Goal: Information Seeking & Learning: Learn about a topic

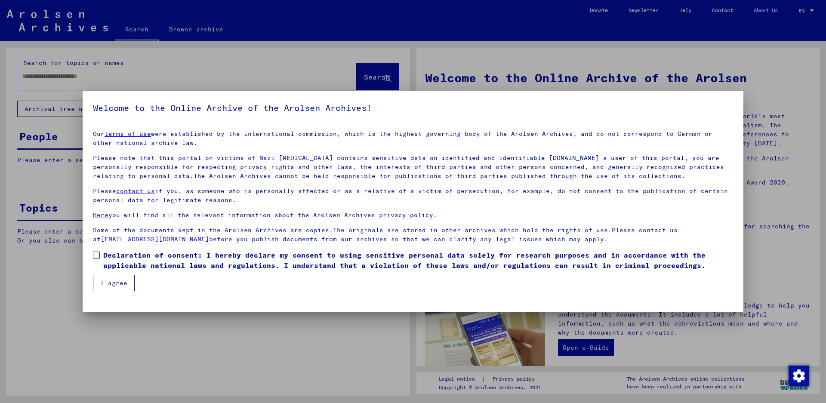
click at [99, 256] on span at bounding box center [96, 255] width 7 height 7
click at [116, 281] on button "I agree" at bounding box center [114, 283] width 42 height 16
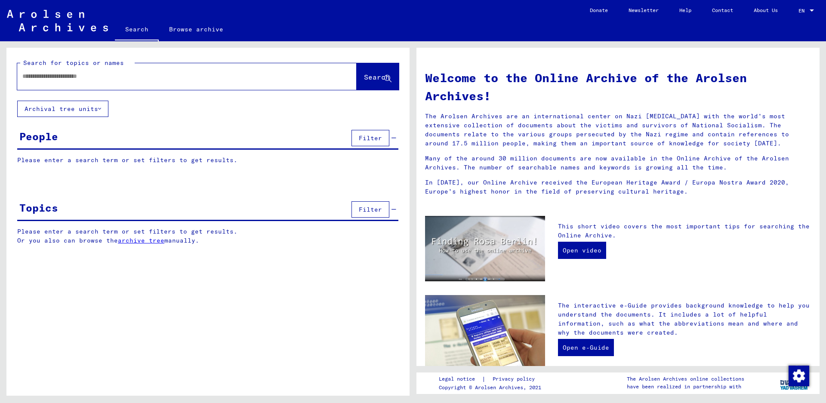
click at [139, 242] on link "archive tree" at bounding box center [141, 241] width 46 height 8
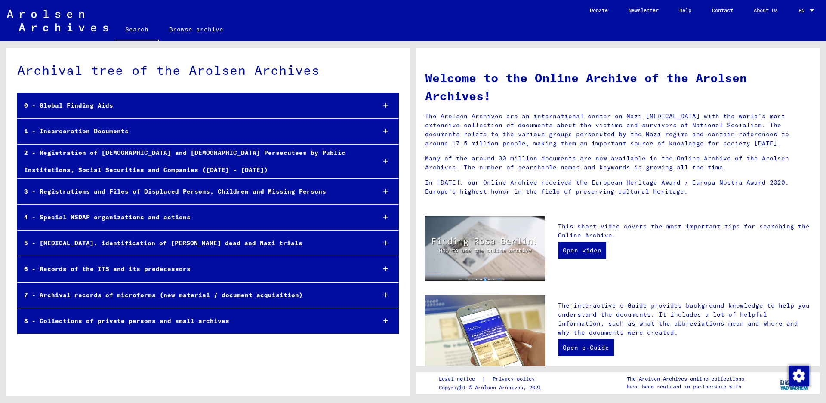
click at [90, 130] on div "1 - Incarceration Documents" at bounding box center [193, 131] width 351 height 17
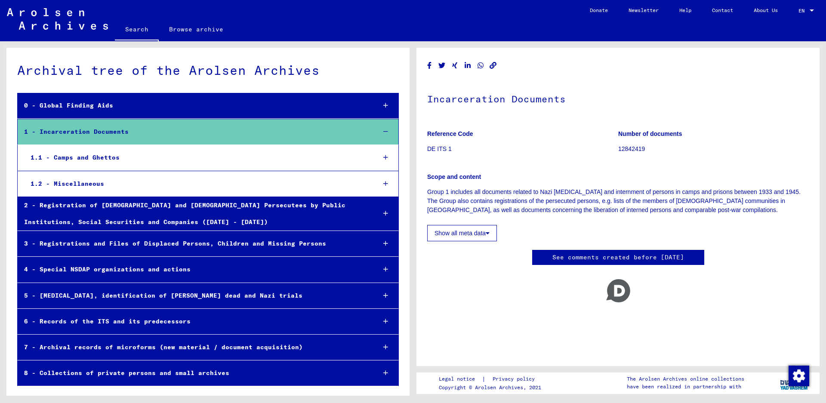
click at [81, 158] on div "1.1 - Camps and Ghettos" at bounding box center [196, 157] width 345 height 17
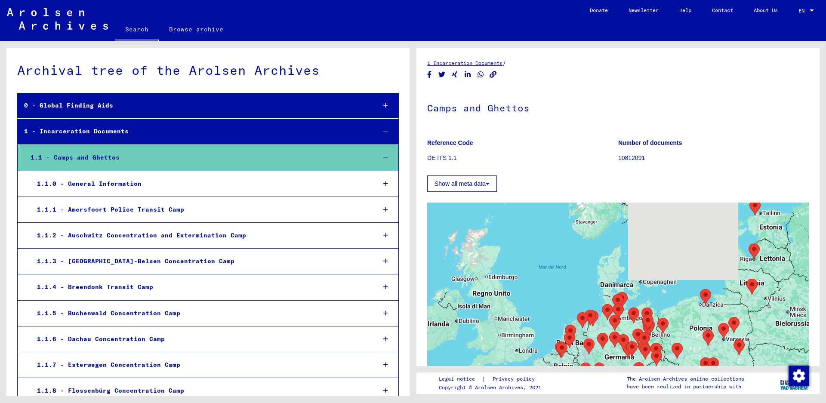
click at [96, 241] on div "1.1.2 - Auschwitz Concentration and Extermination Camp" at bounding box center [200, 235] width 339 height 17
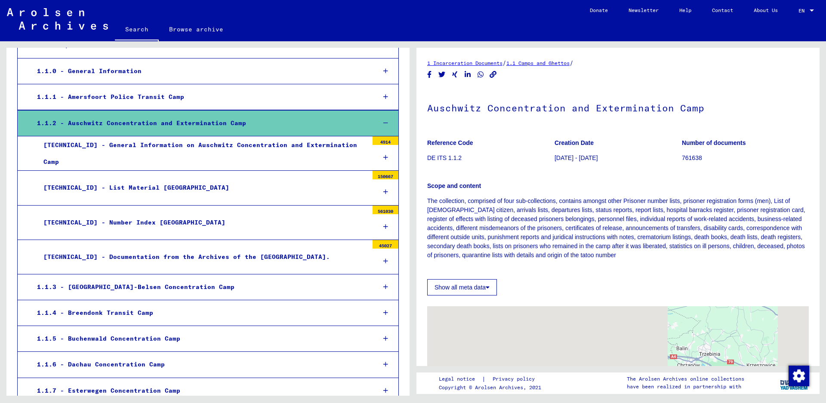
scroll to position [129, 0]
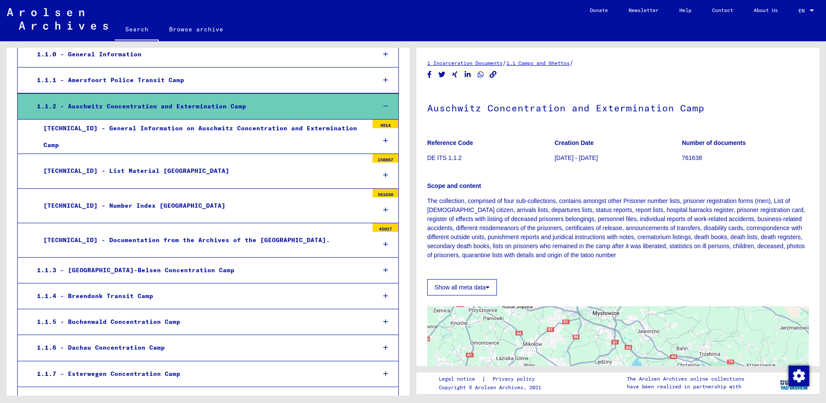
click at [128, 208] on div "[TECHNICAL_ID] - Number Index [GEOGRAPHIC_DATA]" at bounding box center [202, 206] width 331 height 17
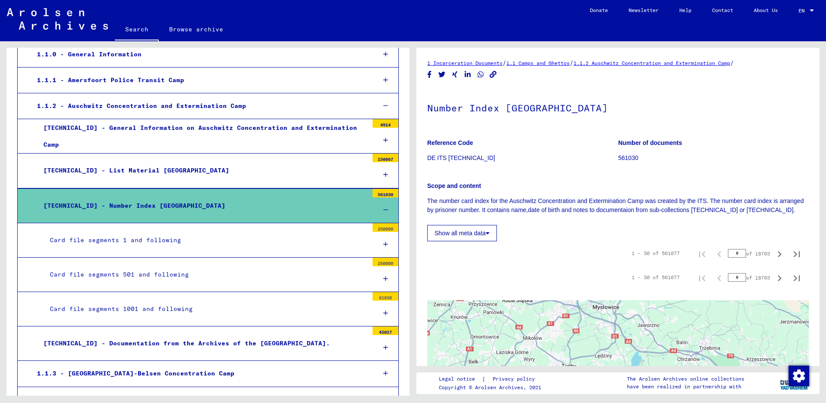
click at [128, 235] on div "Card file segments 1 and following" at bounding box center [205, 240] width 325 height 17
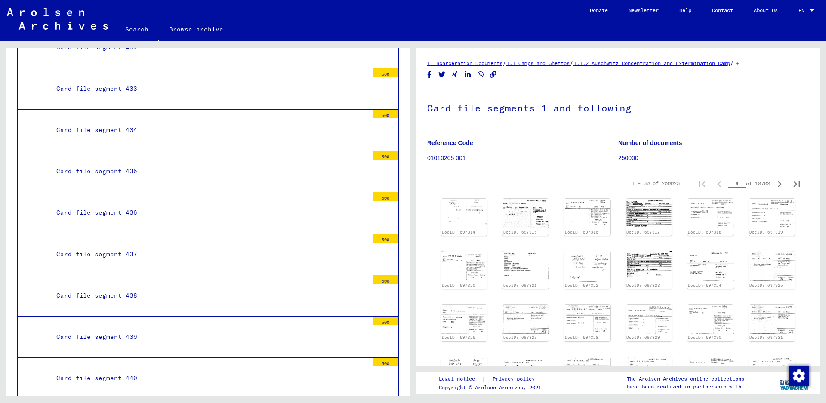
scroll to position [18333, 0]
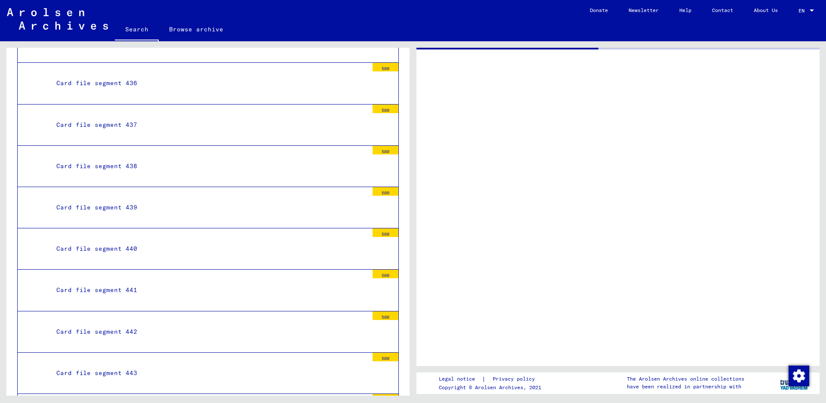
scroll to position [18333, 0]
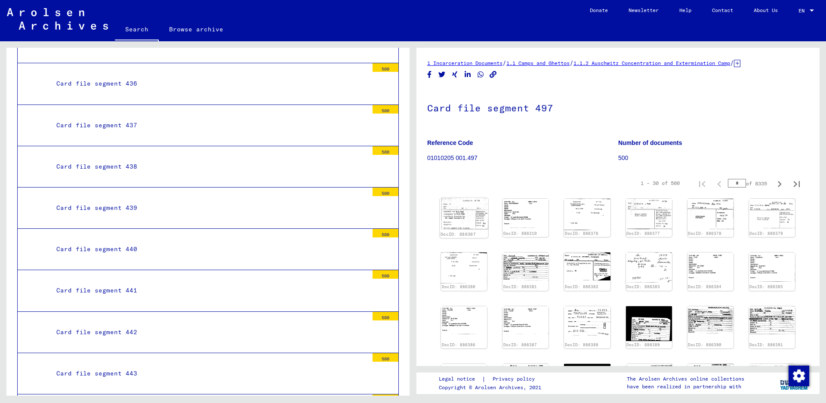
click at [450, 226] on img at bounding box center [464, 213] width 49 height 31
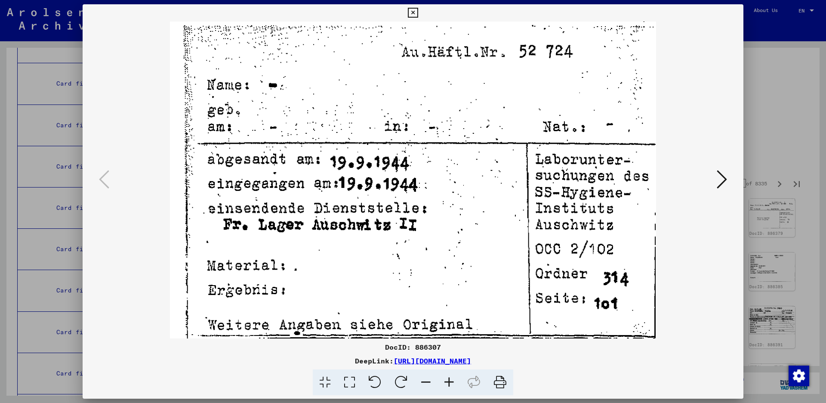
click at [714, 177] on img at bounding box center [413, 180] width 603 height 317
click at [719, 176] on icon at bounding box center [722, 179] width 10 height 21
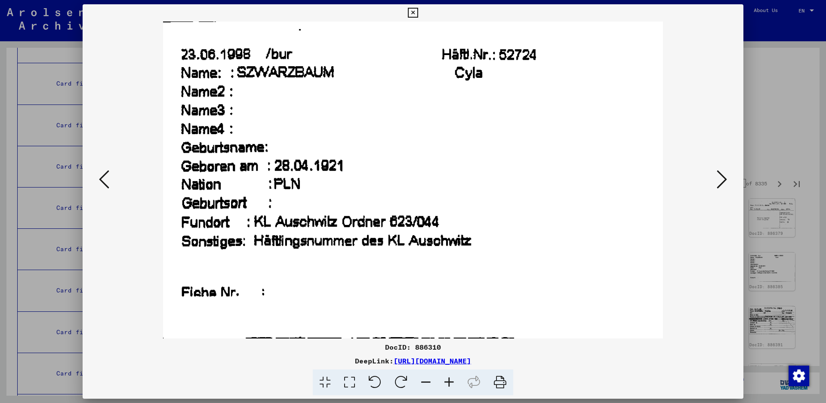
click at [724, 180] on icon at bounding box center [722, 179] width 10 height 21
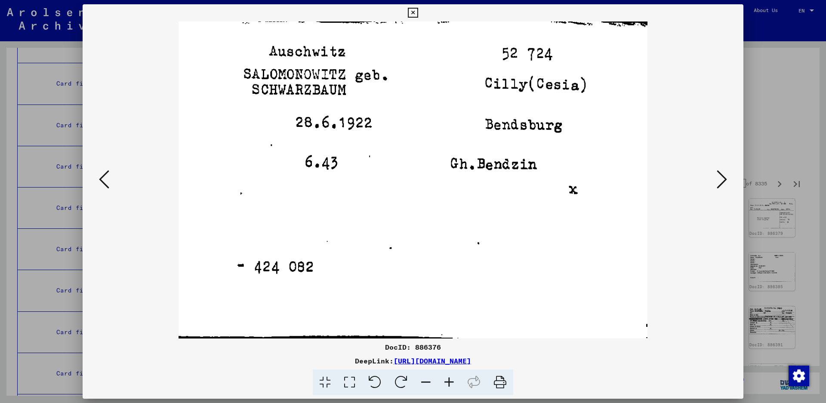
click at [724, 180] on icon at bounding box center [722, 179] width 10 height 21
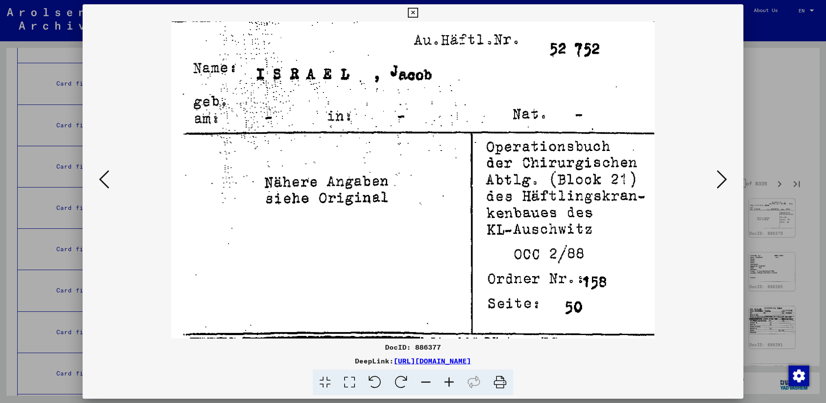
click at [717, 180] on icon at bounding box center [722, 179] width 10 height 21
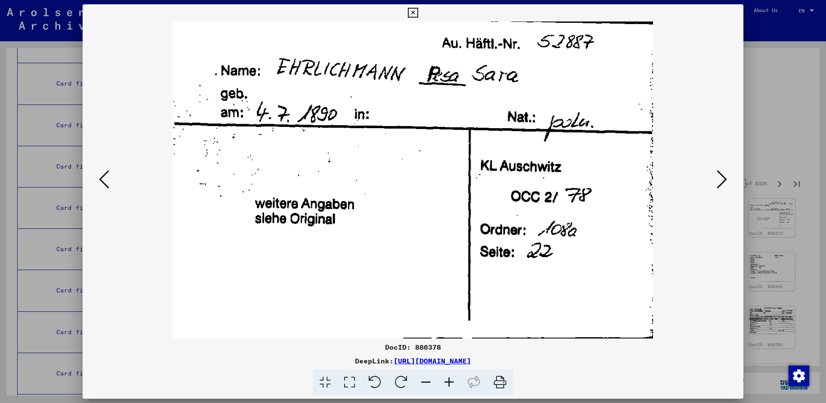
click at [715, 182] on button at bounding box center [722, 180] width 15 height 25
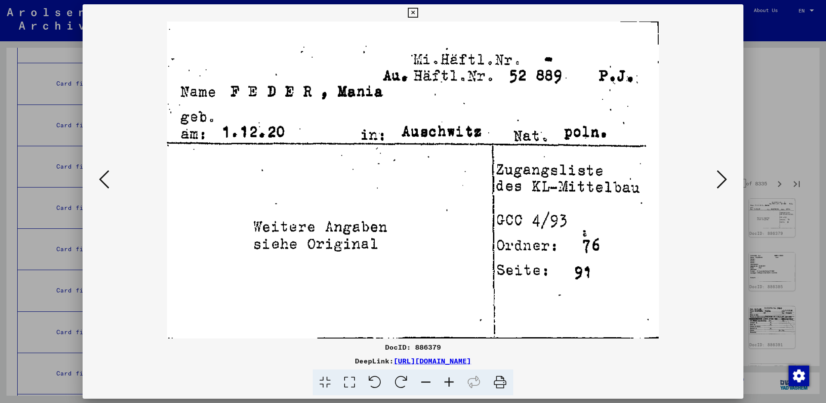
click at [727, 179] on icon at bounding box center [722, 179] width 10 height 21
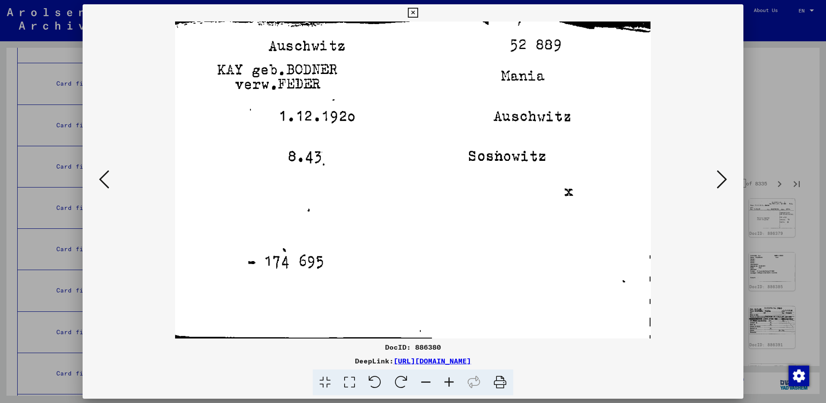
click at [715, 175] on button at bounding box center [722, 180] width 15 height 25
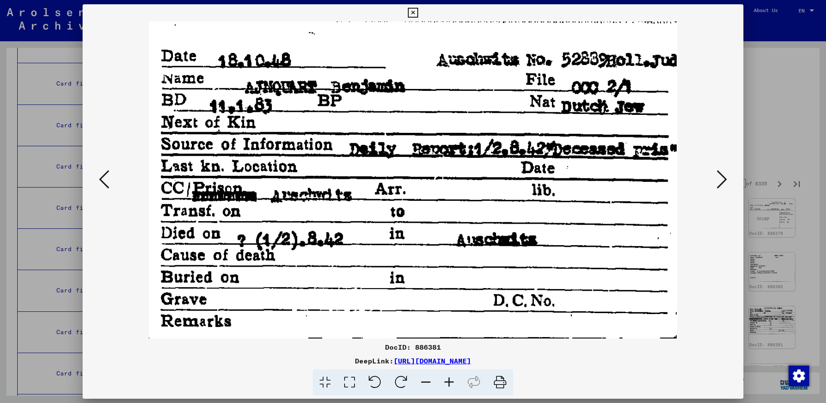
click at [718, 182] on icon at bounding box center [722, 179] width 10 height 21
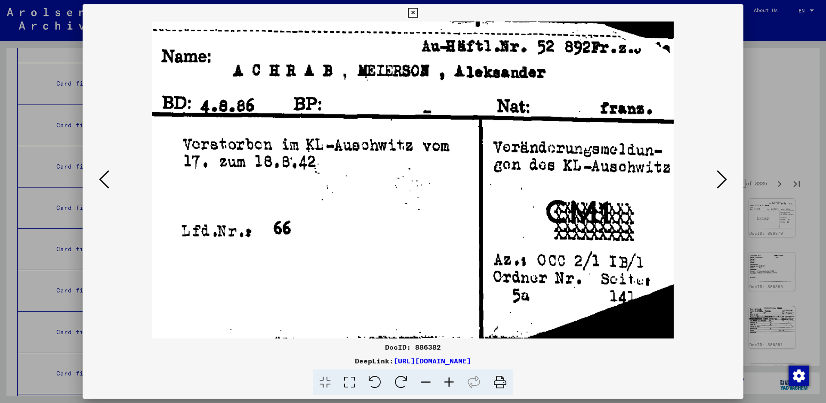
click at [720, 186] on icon at bounding box center [722, 179] width 10 height 21
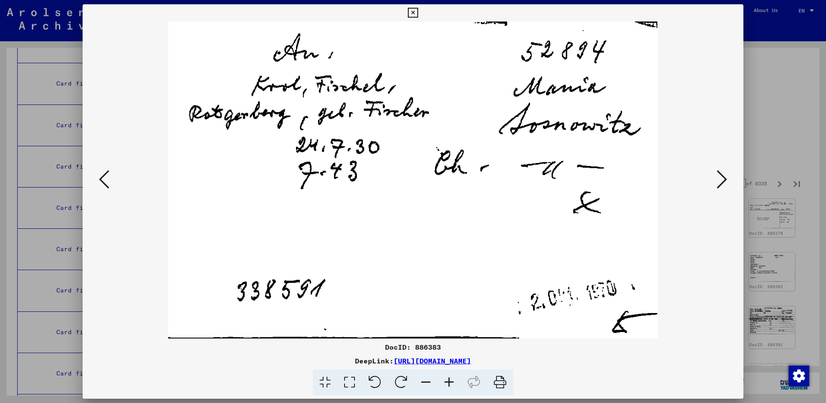
click at [716, 181] on button at bounding box center [722, 180] width 15 height 25
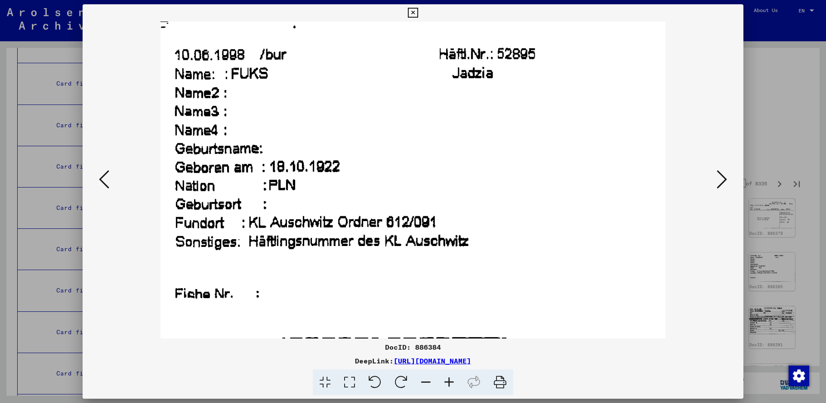
click at [725, 176] on icon at bounding box center [722, 179] width 10 height 21
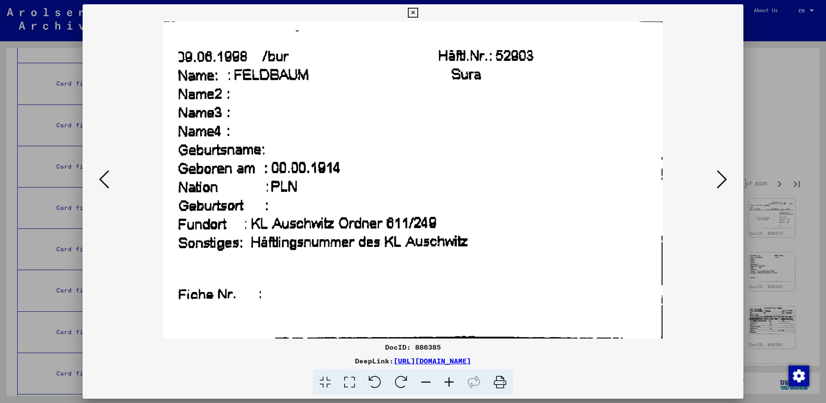
click at [721, 172] on icon at bounding box center [722, 179] width 10 height 21
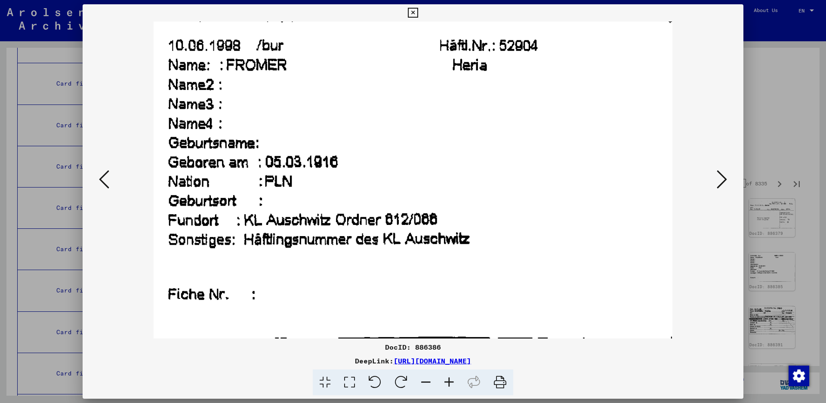
click at [712, 181] on img at bounding box center [413, 180] width 603 height 317
click at [721, 178] on icon at bounding box center [722, 179] width 10 height 21
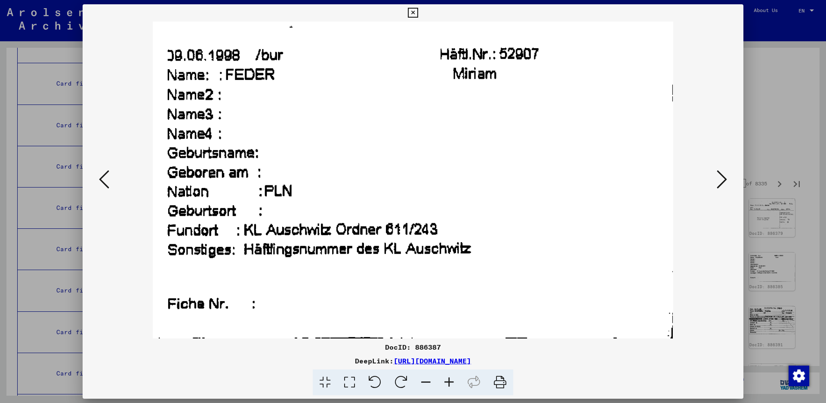
click at [721, 177] on icon at bounding box center [722, 179] width 10 height 21
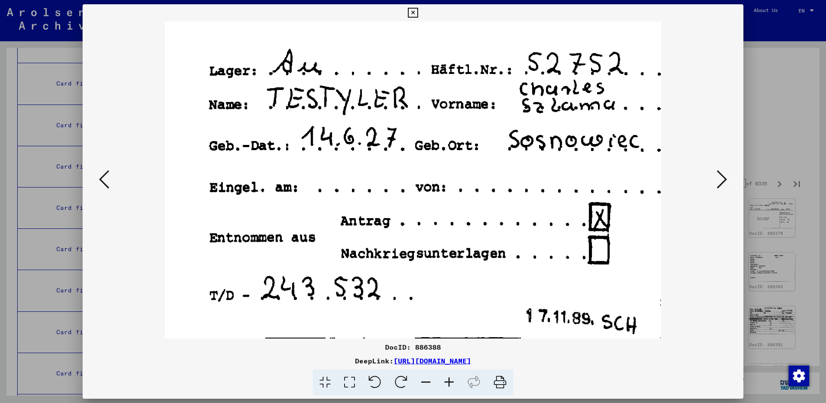
click at [721, 173] on icon at bounding box center [722, 179] width 10 height 21
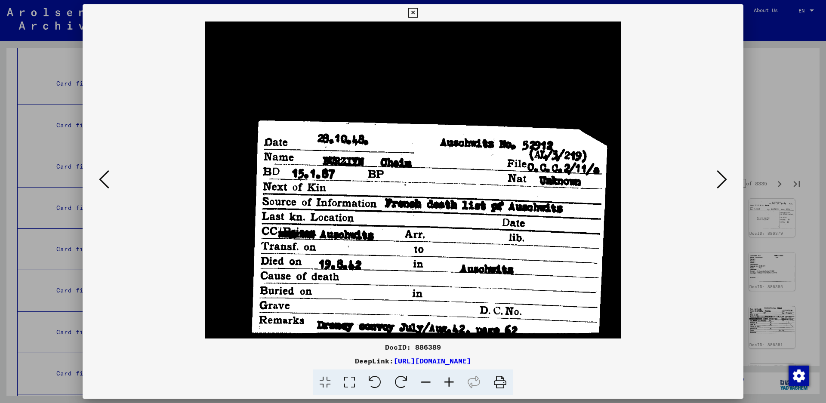
click at [724, 181] on icon at bounding box center [722, 179] width 10 height 21
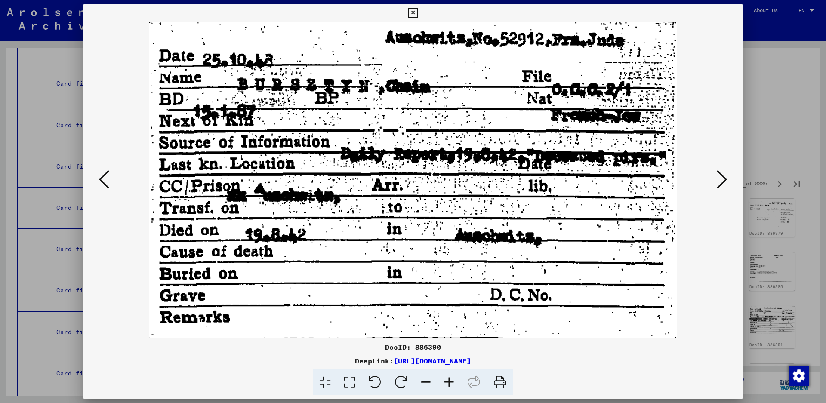
click at [724, 181] on icon at bounding box center [722, 179] width 10 height 21
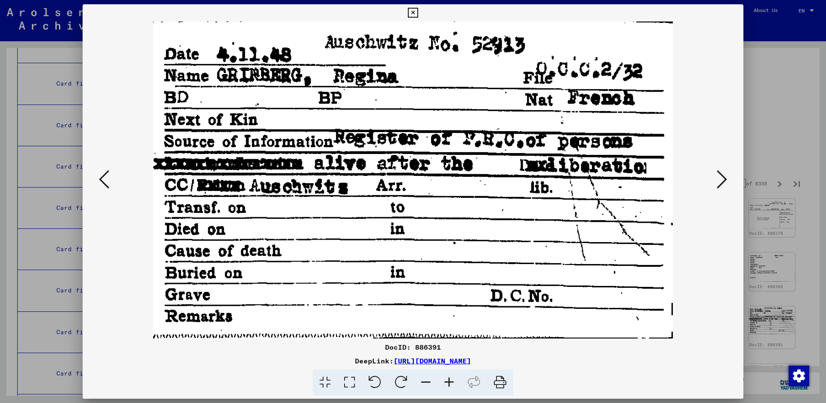
click at [724, 176] on icon at bounding box center [722, 179] width 10 height 21
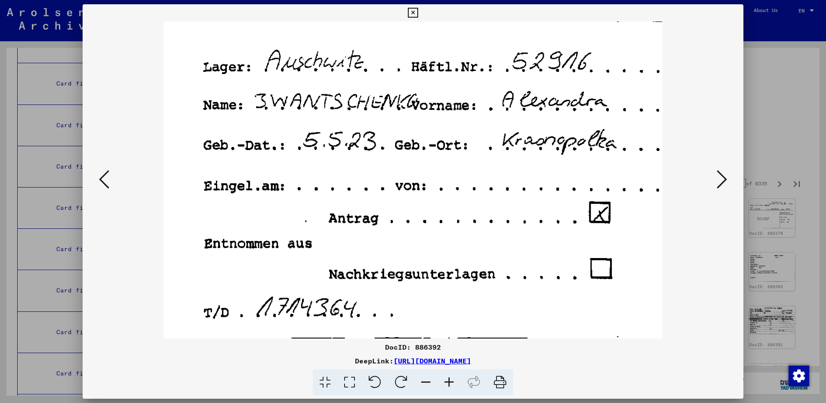
click at [724, 176] on icon at bounding box center [722, 179] width 10 height 21
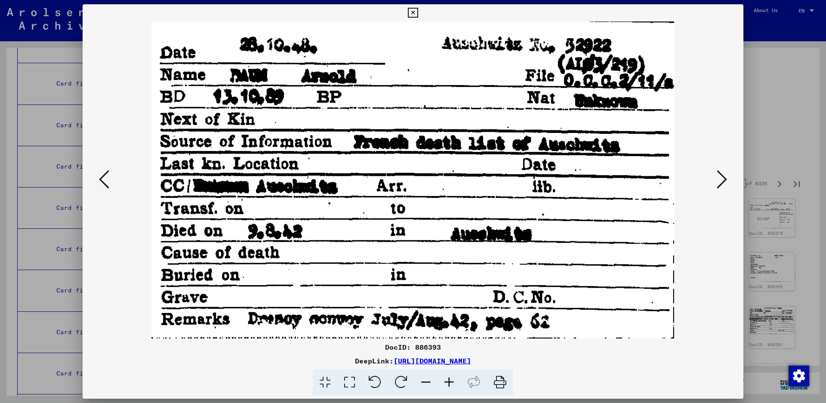
click at [720, 183] on icon at bounding box center [722, 179] width 10 height 21
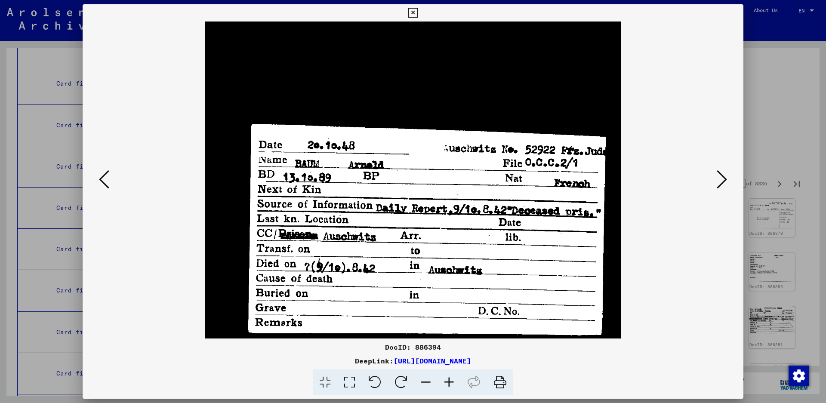
click at [720, 183] on icon at bounding box center [722, 179] width 10 height 21
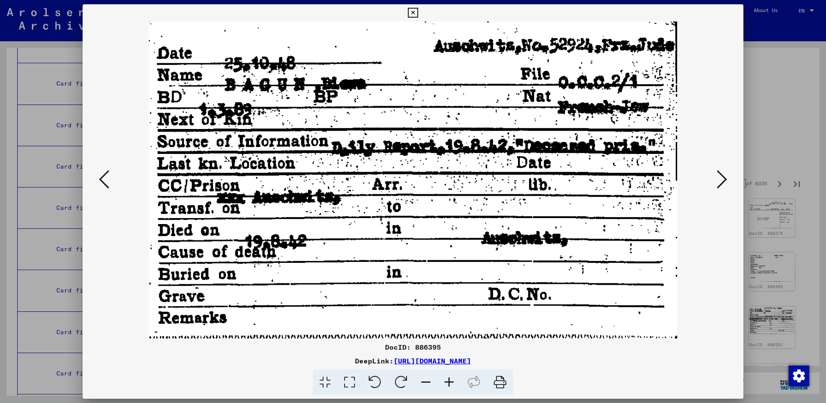
click at [720, 183] on icon at bounding box center [722, 179] width 10 height 21
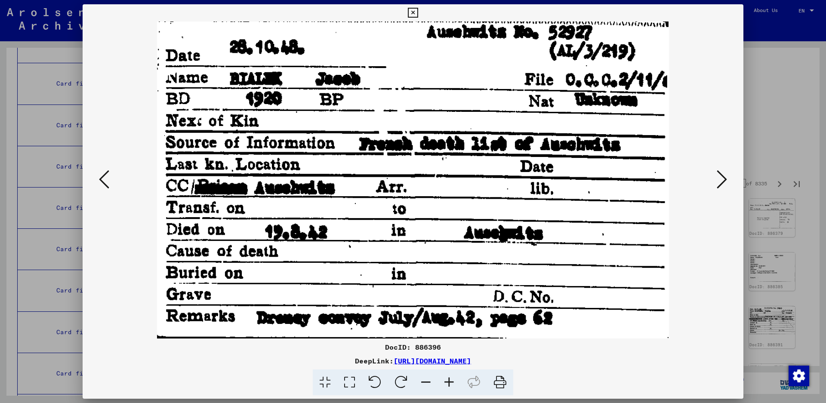
click at [720, 183] on icon at bounding box center [722, 179] width 10 height 21
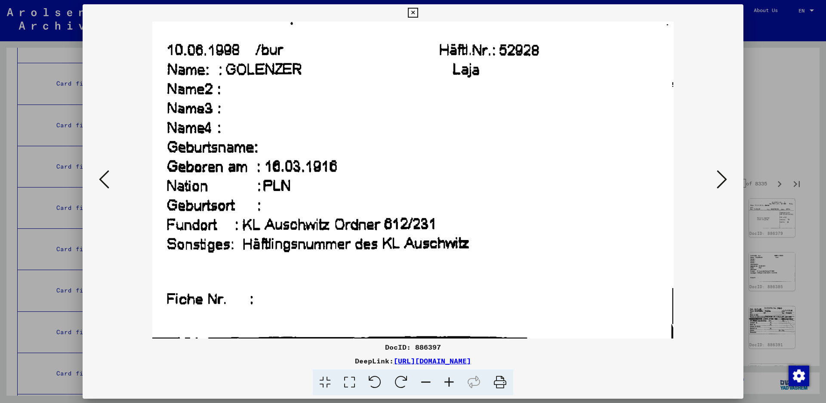
click at [724, 177] on icon at bounding box center [722, 179] width 10 height 21
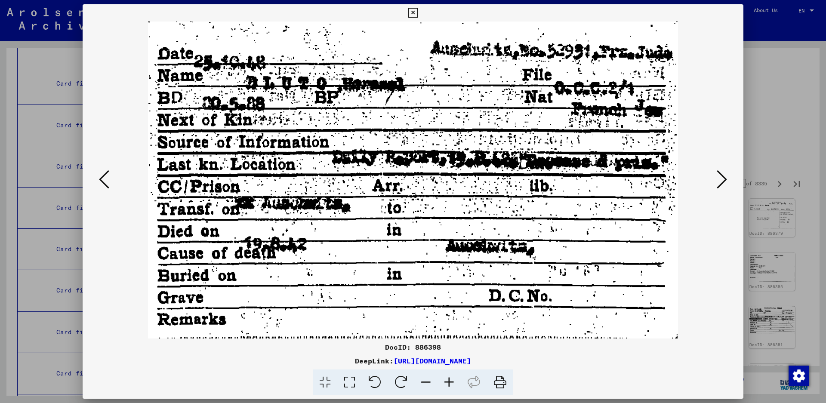
click at [728, 175] on button at bounding box center [722, 180] width 15 height 25
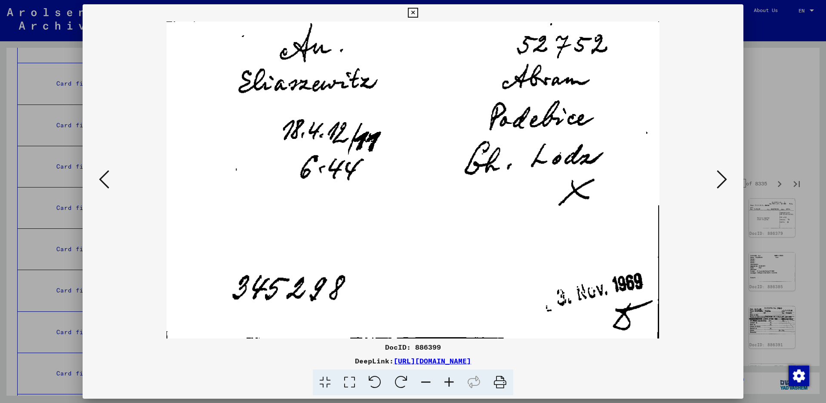
click at [721, 182] on icon at bounding box center [722, 179] width 10 height 21
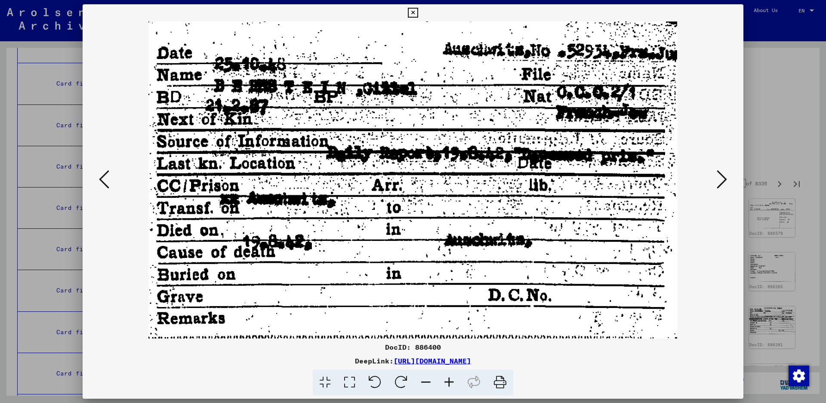
click at [721, 174] on icon at bounding box center [722, 179] width 10 height 21
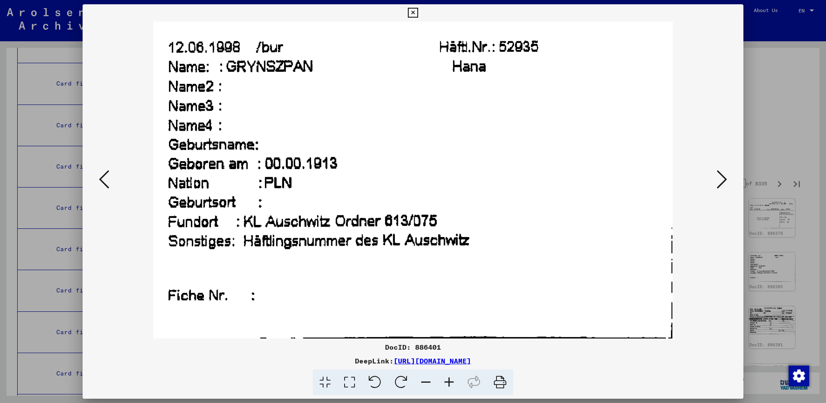
click at [719, 179] on icon at bounding box center [722, 179] width 10 height 21
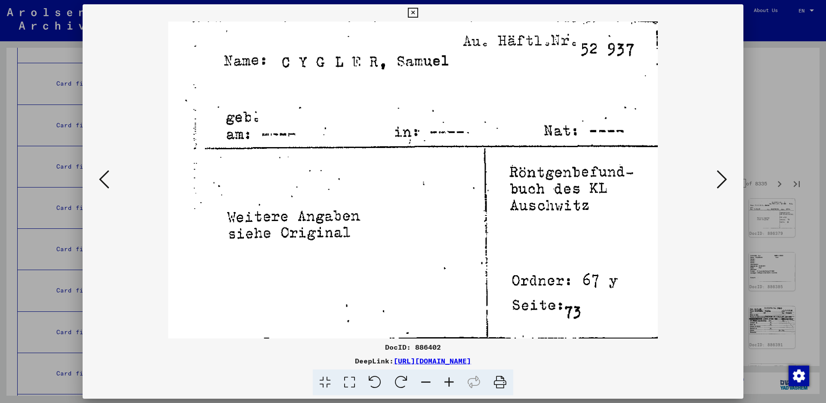
click at [718, 181] on icon at bounding box center [722, 179] width 10 height 21
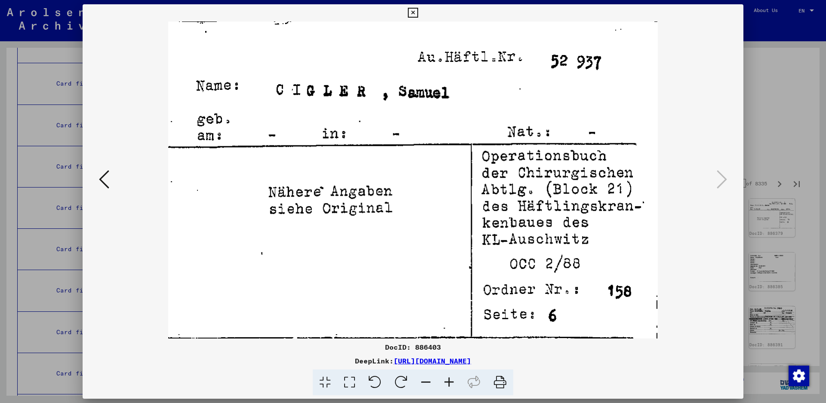
click at [718, 181] on icon at bounding box center [722, 179] width 10 height 21
click at [418, 10] on icon at bounding box center [413, 13] width 10 height 10
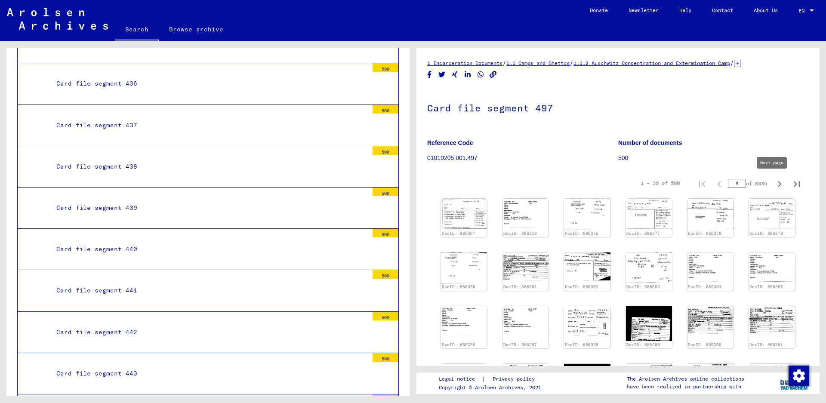
click at [778, 184] on icon "Next page" at bounding box center [780, 184] width 4 height 6
type input "*"
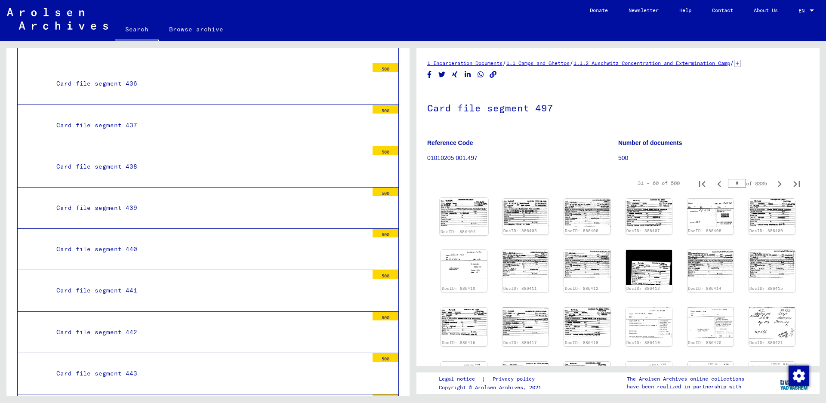
click at [469, 210] on img at bounding box center [464, 212] width 49 height 29
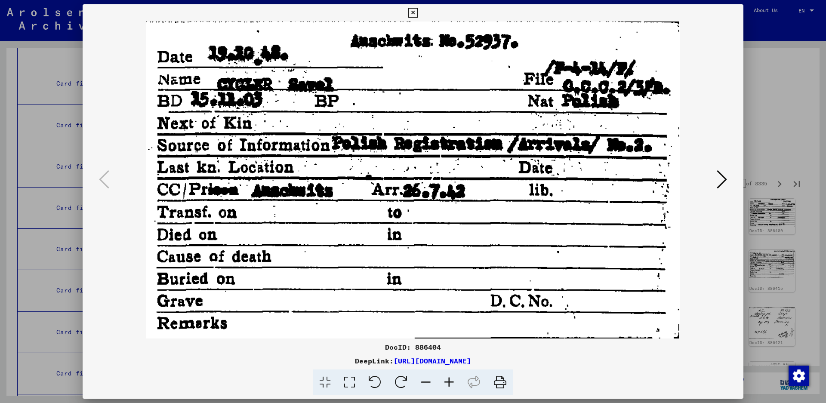
click at [724, 178] on icon at bounding box center [722, 179] width 10 height 21
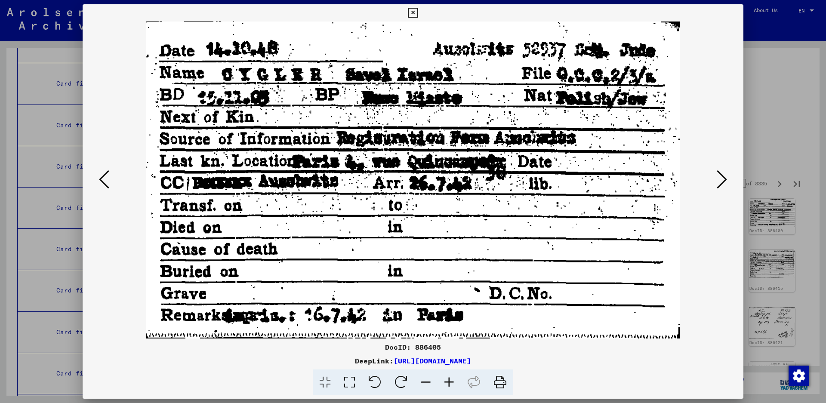
click at [724, 178] on icon at bounding box center [722, 179] width 10 height 21
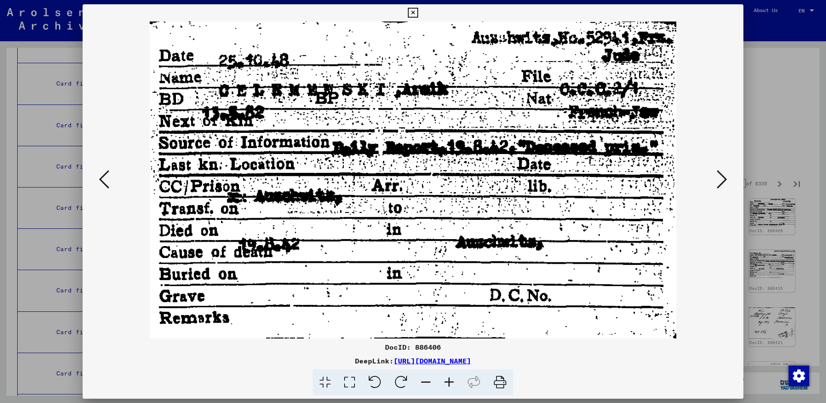
click at [726, 176] on icon at bounding box center [722, 179] width 10 height 21
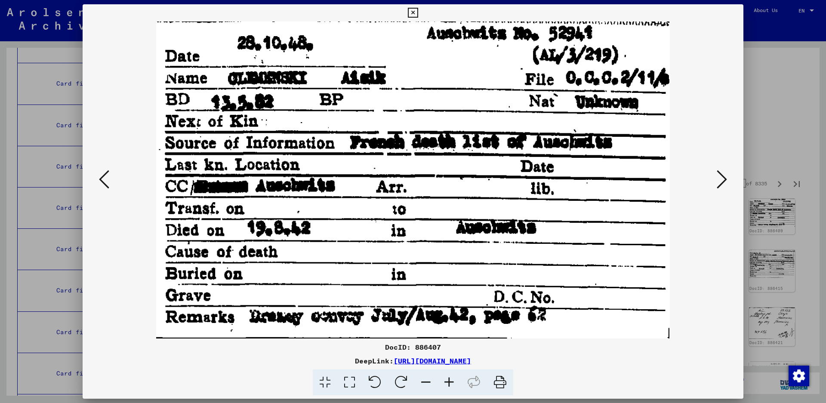
click at [725, 176] on icon at bounding box center [722, 179] width 10 height 21
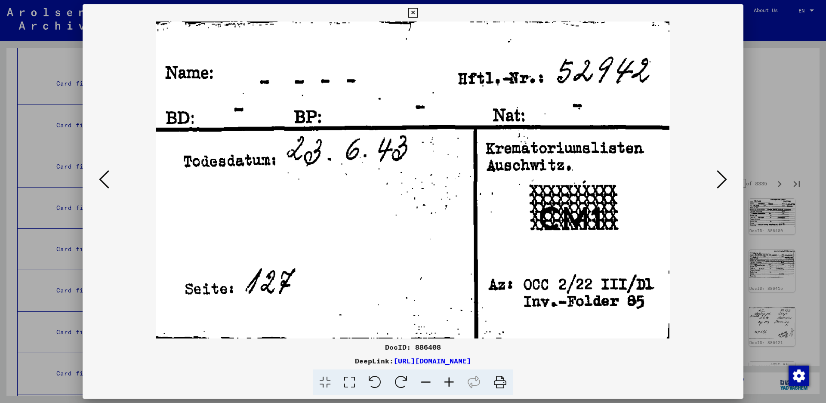
click at [725, 176] on icon at bounding box center [722, 179] width 10 height 21
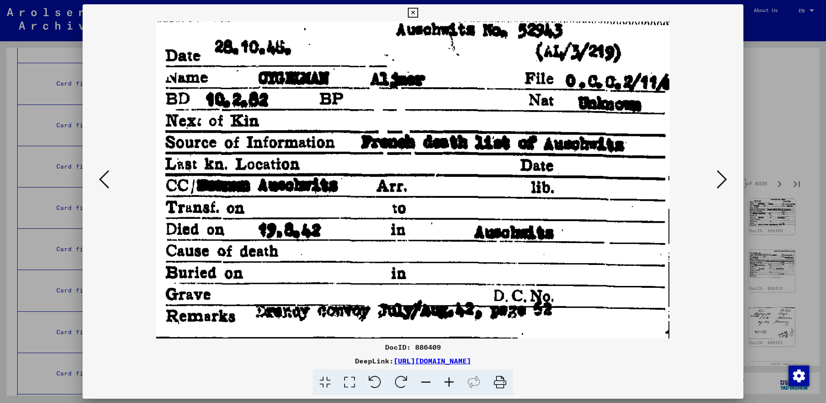
click at [725, 175] on icon at bounding box center [722, 179] width 10 height 21
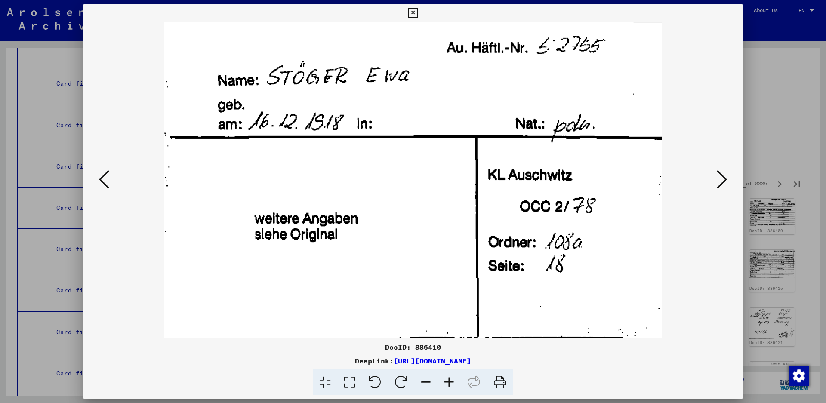
click at [719, 175] on icon at bounding box center [722, 179] width 10 height 21
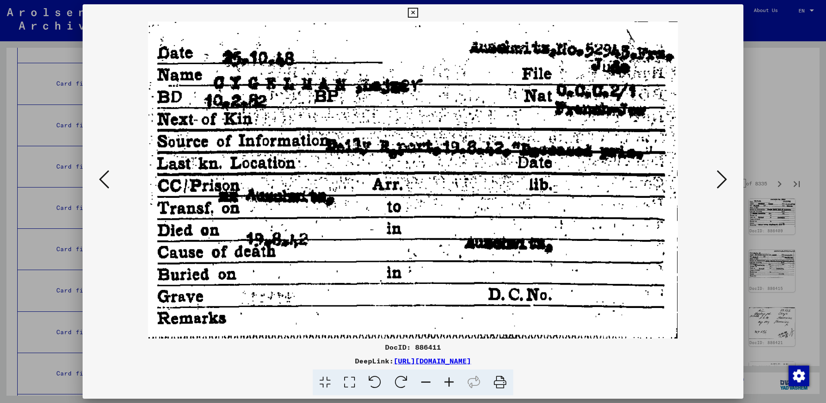
click at [723, 176] on icon at bounding box center [722, 179] width 10 height 21
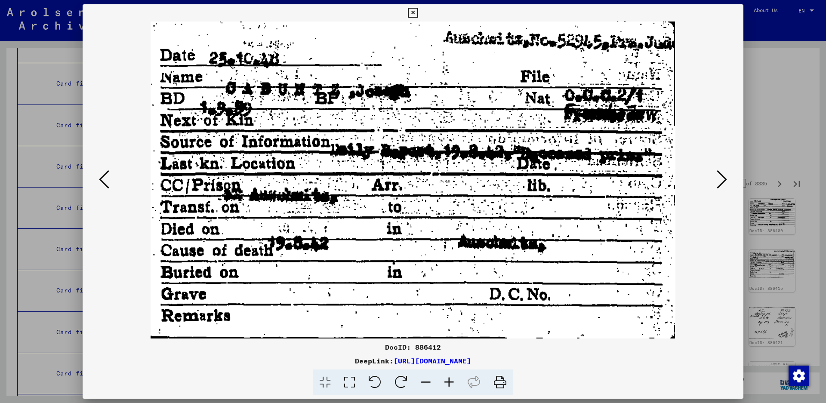
click at [717, 176] on button at bounding box center [722, 180] width 15 height 25
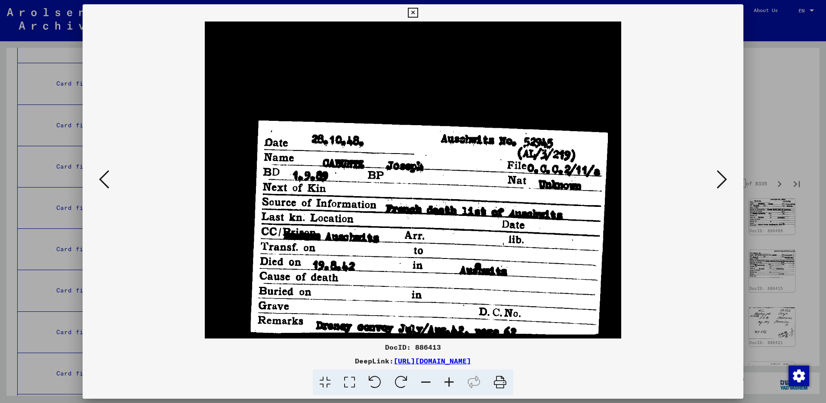
click at [718, 176] on icon at bounding box center [722, 179] width 10 height 21
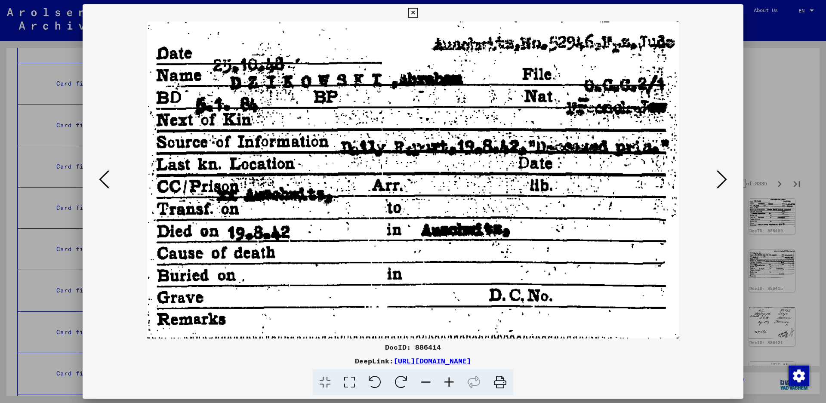
click at [720, 182] on icon at bounding box center [722, 179] width 10 height 21
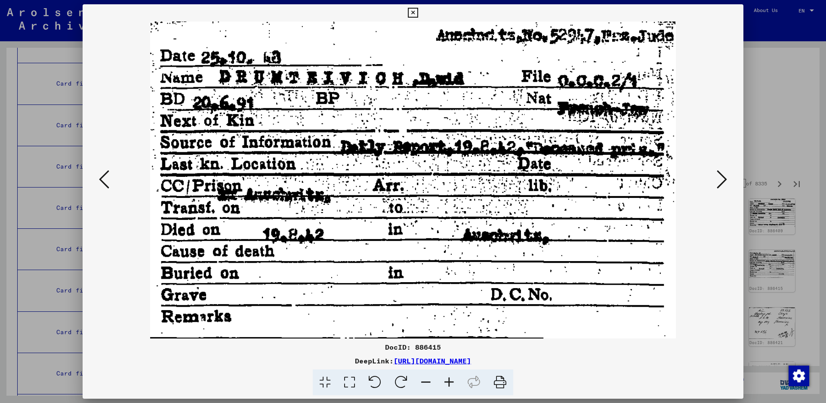
click at [720, 181] on icon at bounding box center [722, 179] width 10 height 21
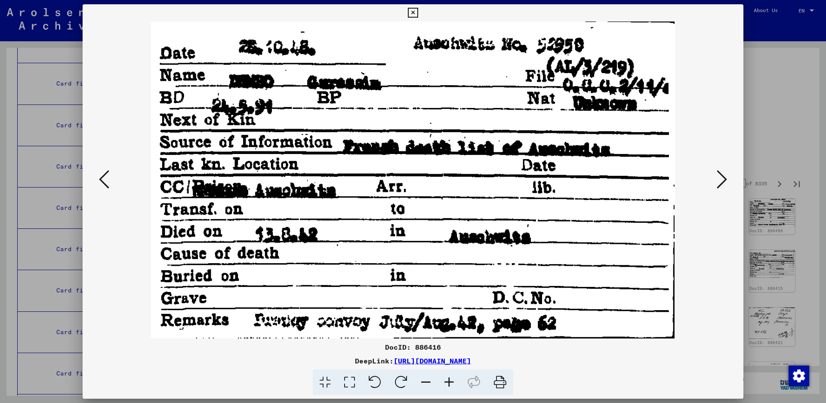
click at [726, 179] on icon at bounding box center [722, 179] width 10 height 21
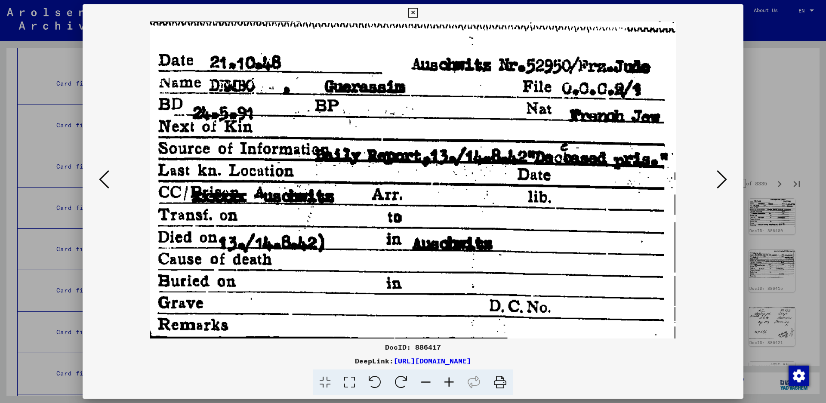
click at [726, 179] on icon at bounding box center [722, 179] width 10 height 21
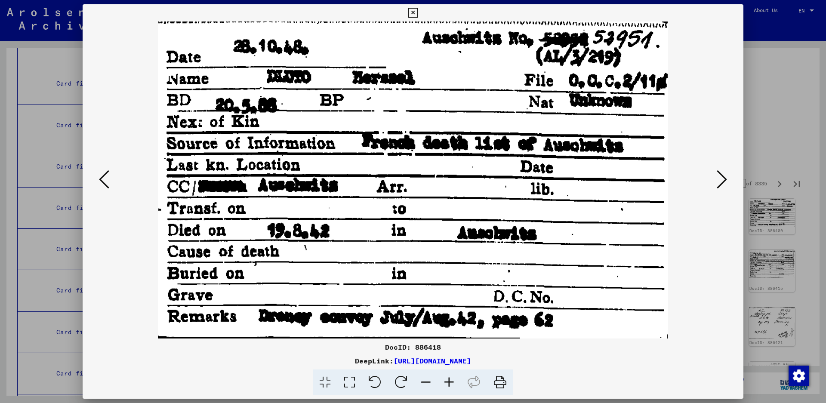
click at [726, 183] on icon at bounding box center [722, 179] width 10 height 21
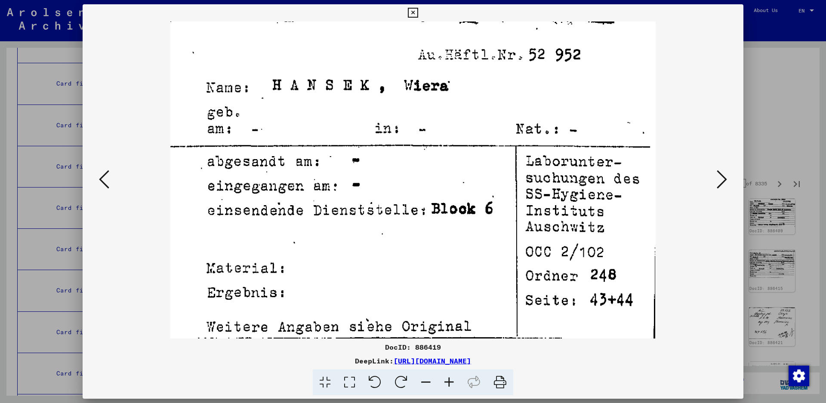
click at [725, 182] on icon at bounding box center [722, 179] width 10 height 21
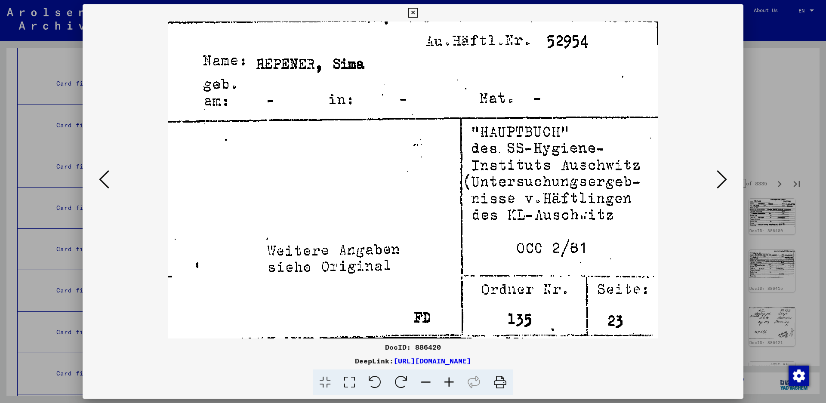
click at [725, 182] on icon at bounding box center [722, 179] width 10 height 21
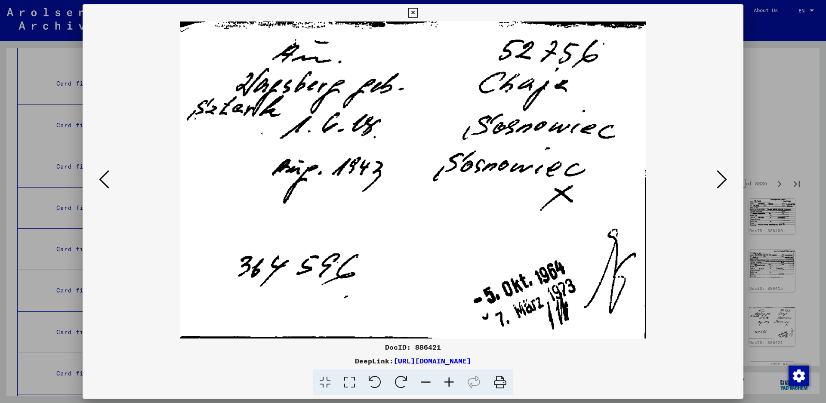
click at [724, 175] on icon at bounding box center [722, 179] width 10 height 21
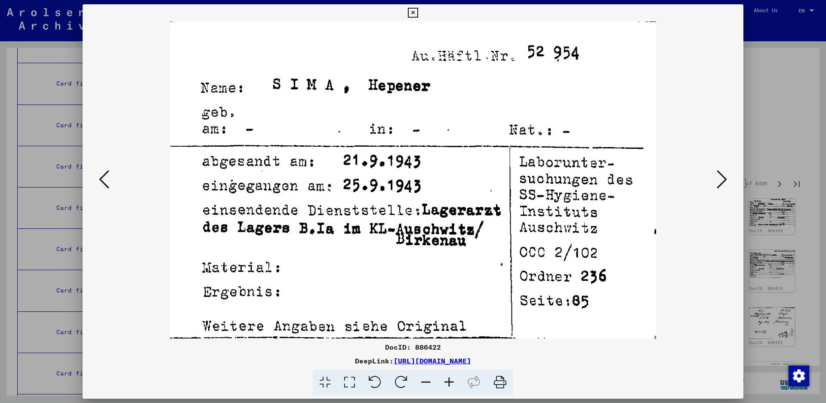
click at [725, 177] on icon at bounding box center [722, 179] width 10 height 21
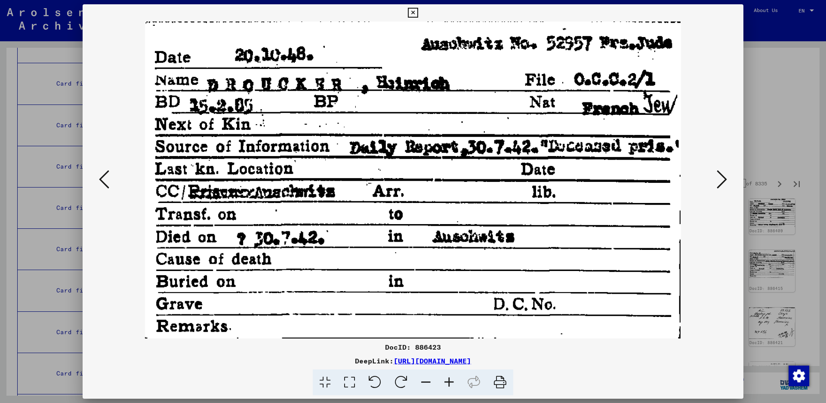
click at [725, 181] on icon at bounding box center [722, 179] width 10 height 21
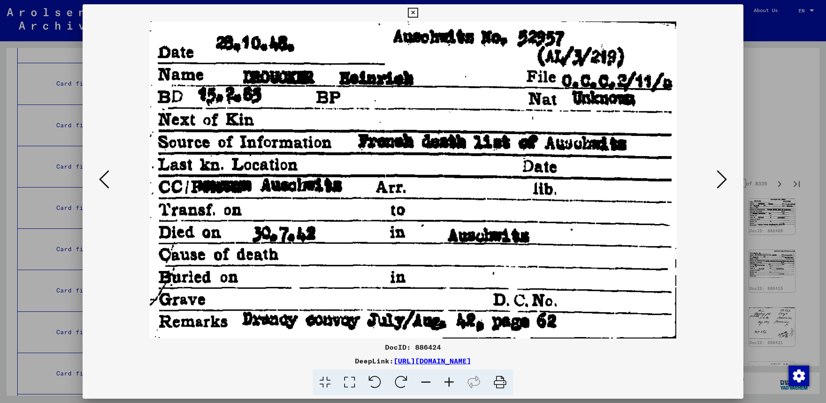
click at [725, 181] on icon at bounding box center [722, 179] width 10 height 21
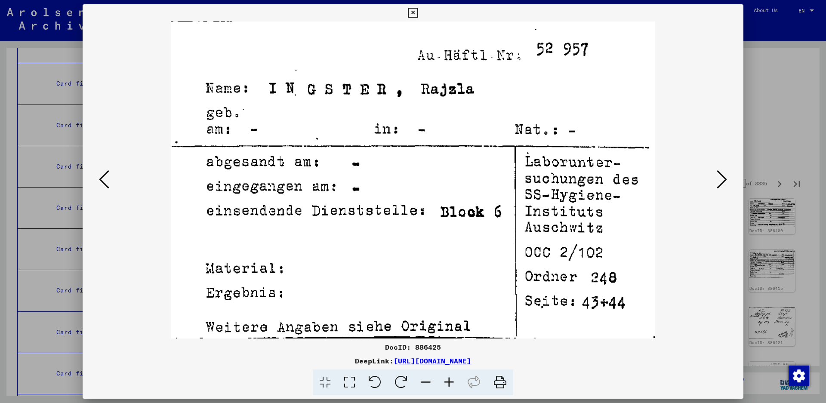
click at [725, 176] on icon at bounding box center [722, 179] width 10 height 21
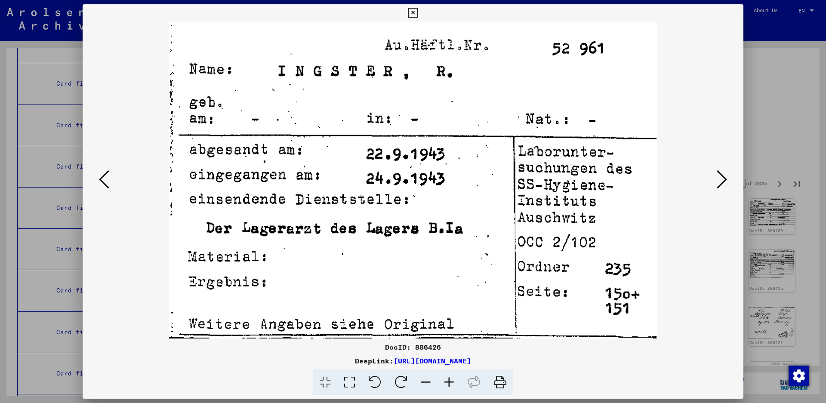
click at [725, 177] on icon at bounding box center [722, 179] width 10 height 21
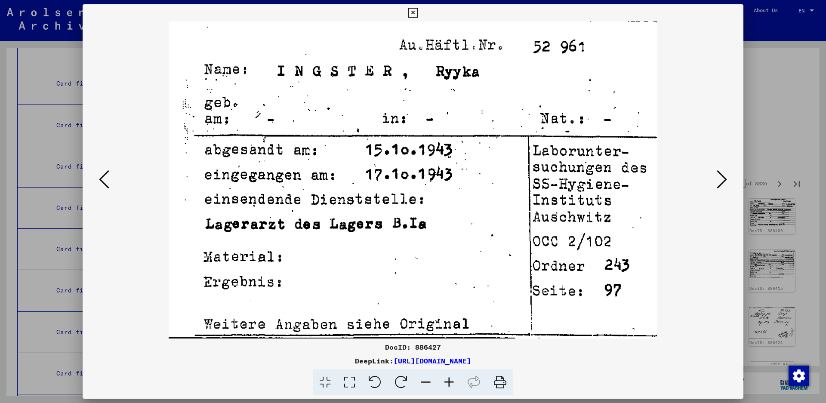
click at [724, 179] on icon at bounding box center [722, 179] width 10 height 21
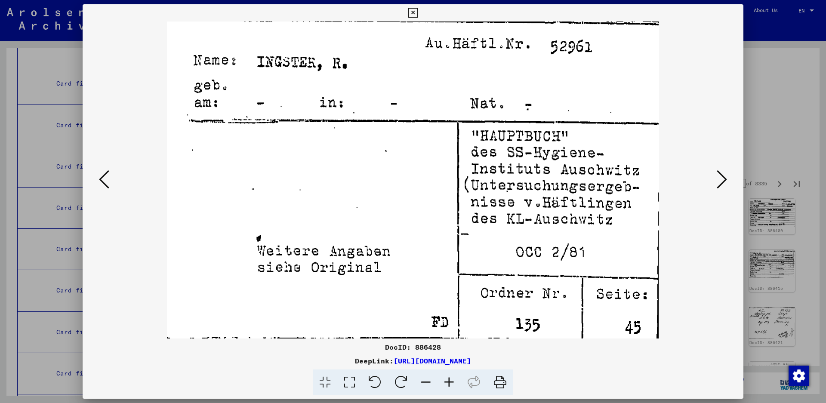
click at [724, 179] on icon at bounding box center [722, 179] width 10 height 21
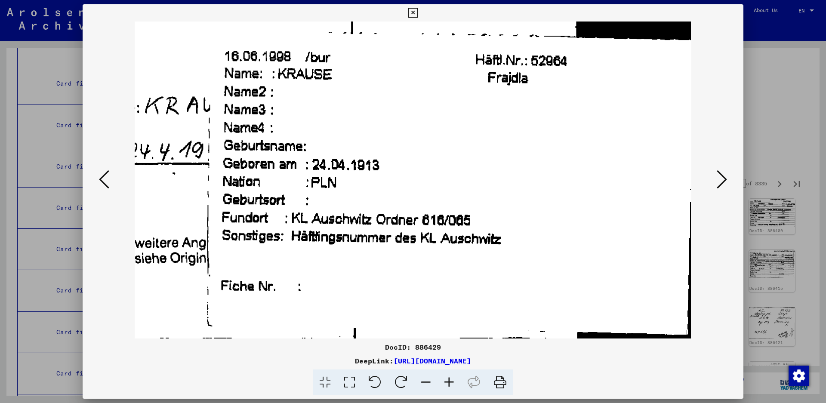
click at [730, 177] on button at bounding box center [722, 180] width 15 height 25
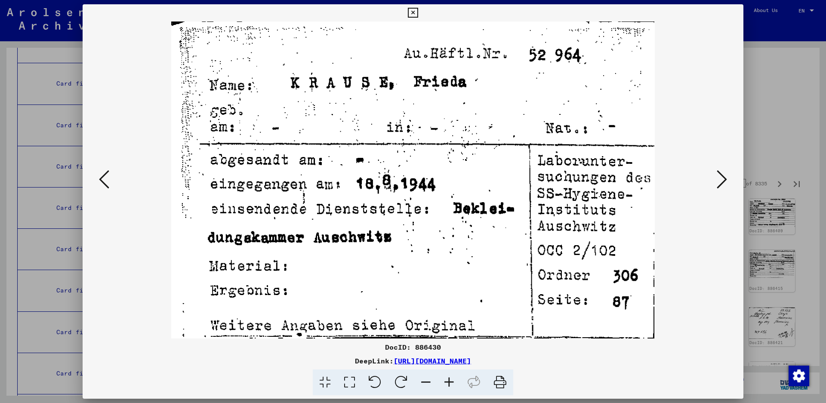
click at [729, 177] on button at bounding box center [722, 180] width 15 height 25
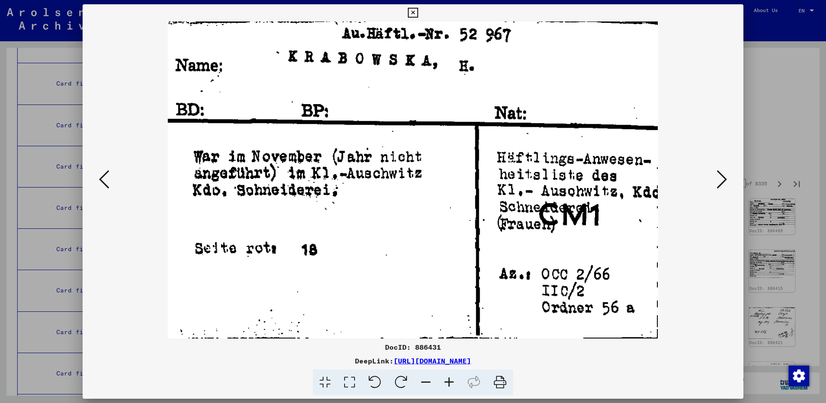
click at [729, 178] on button at bounding box center [722, 180] width 15 height 25
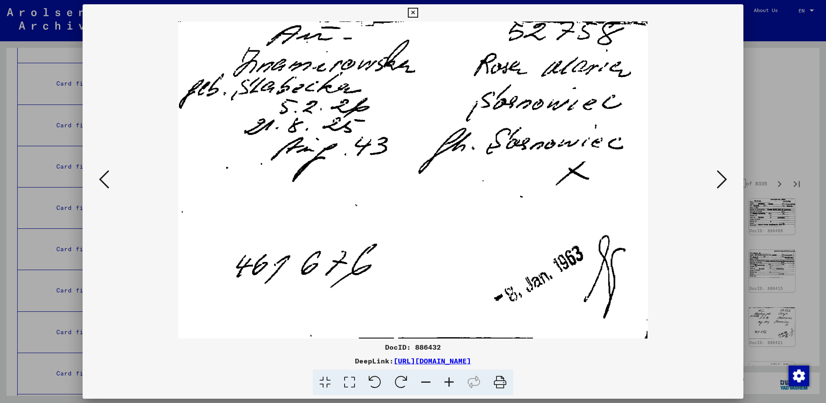
click at [721, 183] on icon at bounding box center [722, 179] width 10 height 21
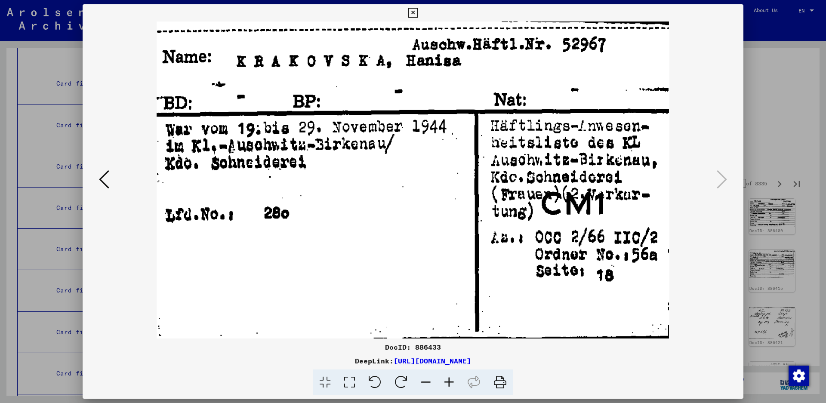
click at [721, 183] on icon at bounding box center [722, 179] width 10 height 21
click at [418, 8] on icon at bounding box center [413, 13] width 10 height 10
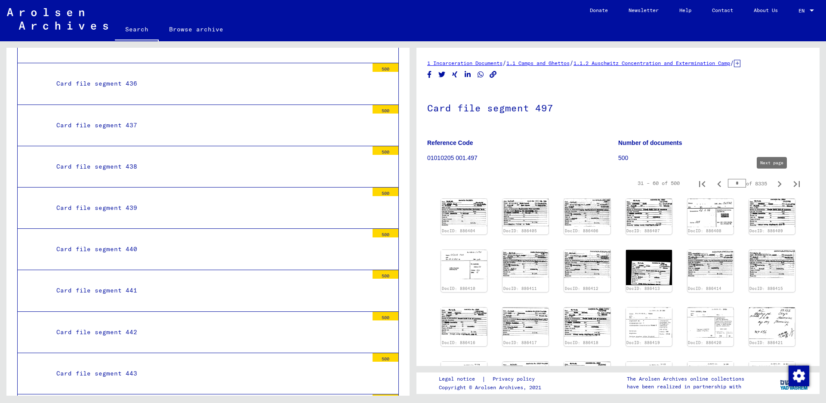
click at [774, 182] on icon "Next page" at bounding box center [780, 184] width 12 height 12
type input "*"
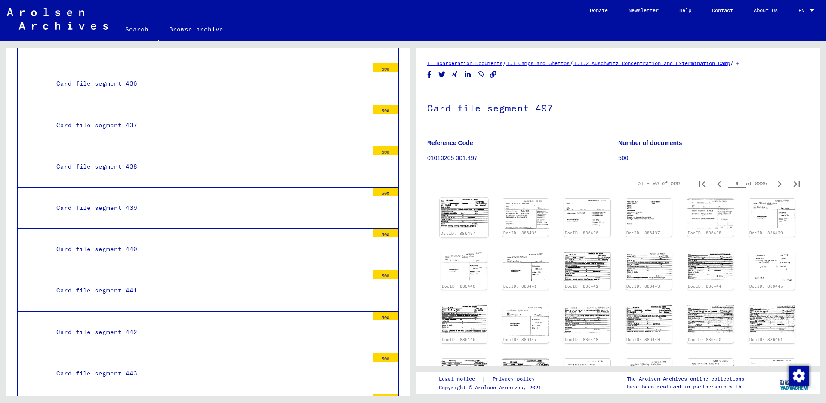
click at [462, 210] on img at bounding box center [464, 213] width 49 height 30
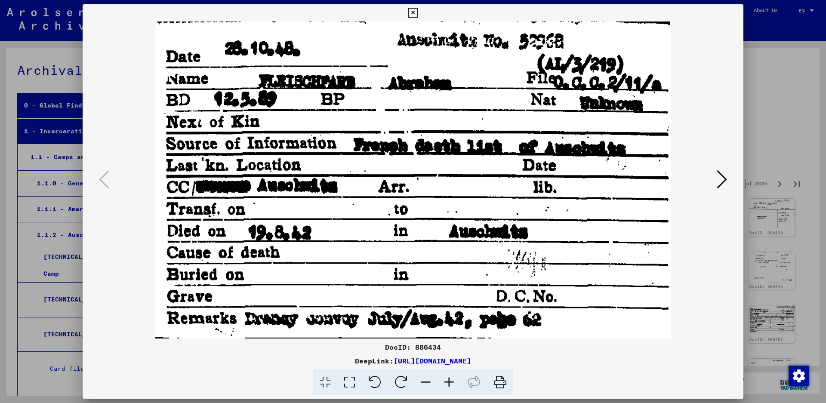
scroll to position [18333, 0]
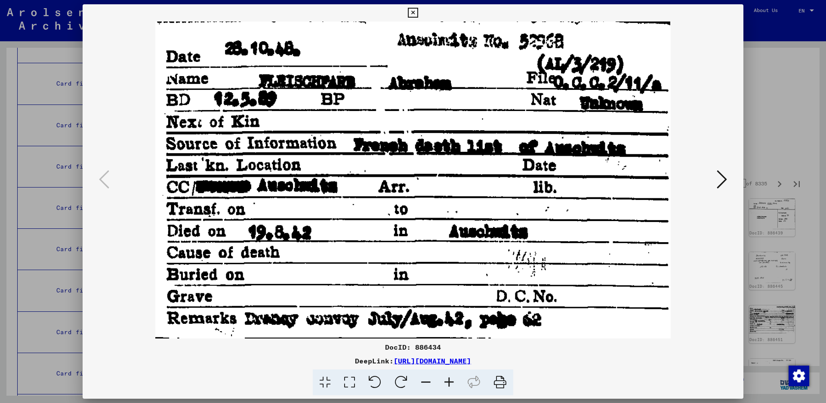
click at [719, 176] on icon at bounding box center [722, 179] width 10 height 21
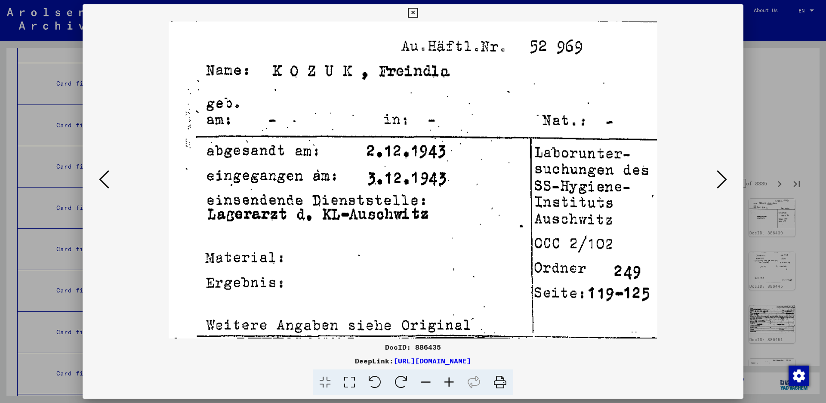
click at [719, 176] on icon at bounding box center [722, 179] width 10 height 21
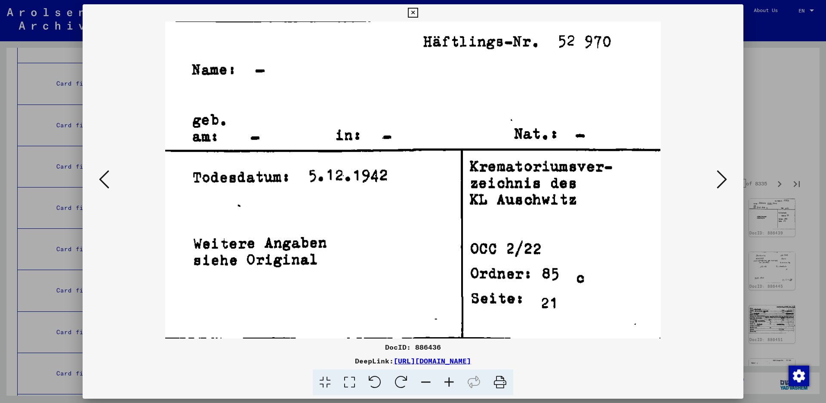
click at [719, 176] on icon at bounding box center [722, 179] width 10 height 21
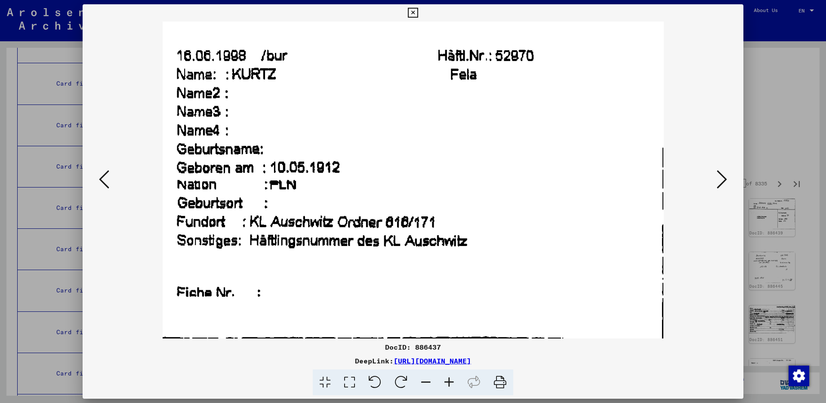
click at [725, 174] on icon at bounding box center [722, 179] width 10 height 21
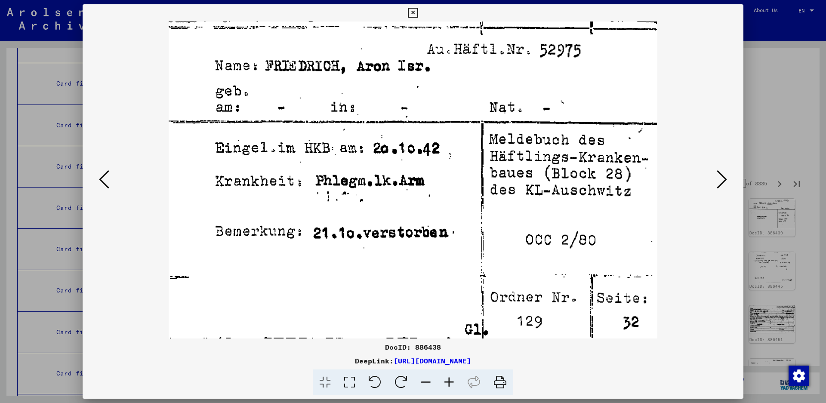
click at [721, 174] on icon at bounding box center [722, 179] width 10 height 21
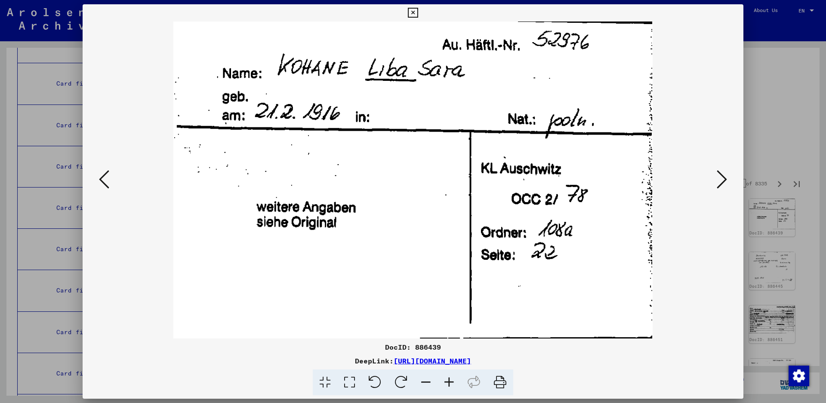
click at [721, 179] on icon at bounding box center [722, 179] width 10 height 21
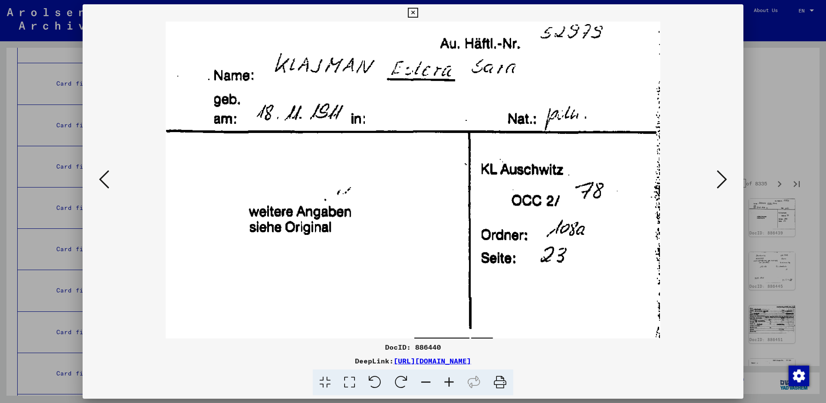
click at [727, 174] on icon at bounding box center [722, 179] width 10 height 21
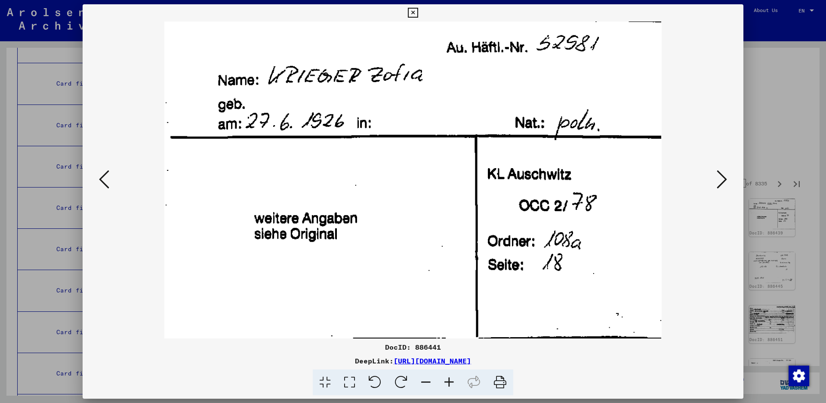
click at [727, 176] on icon at bounding box center [722, 179] width 10 height 21
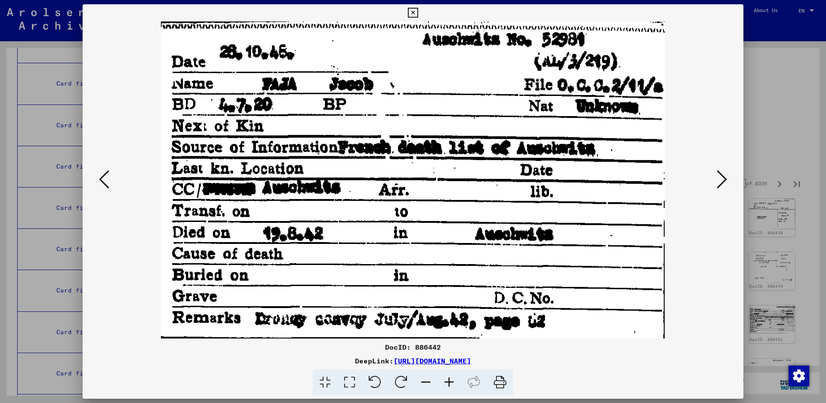
click at [728, 173] on button at bounding box center [722, 180] width 15 height 25
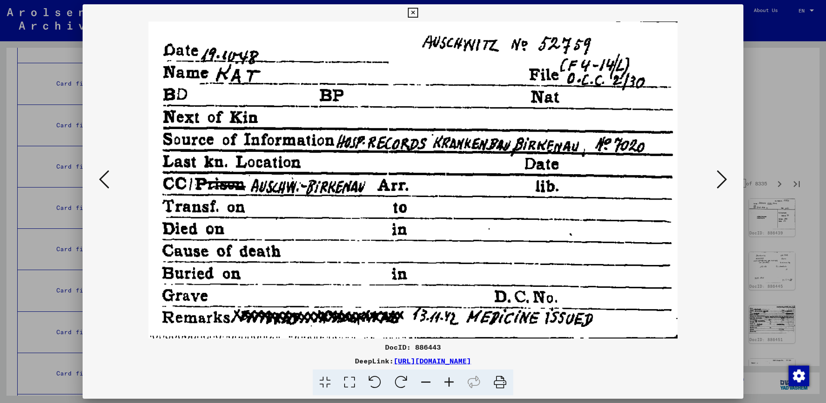
click at [728, 173] on button at bounding box center [722, 180] width 15 height 25
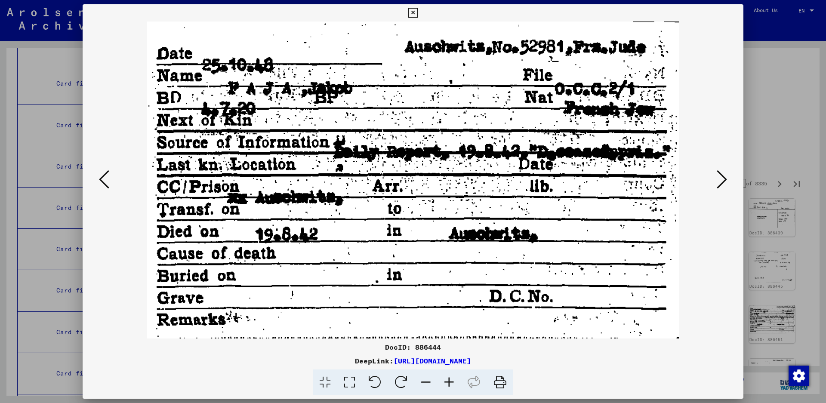
click at [728, 173] on button at bounding box center [722, 180] width 15 height 25
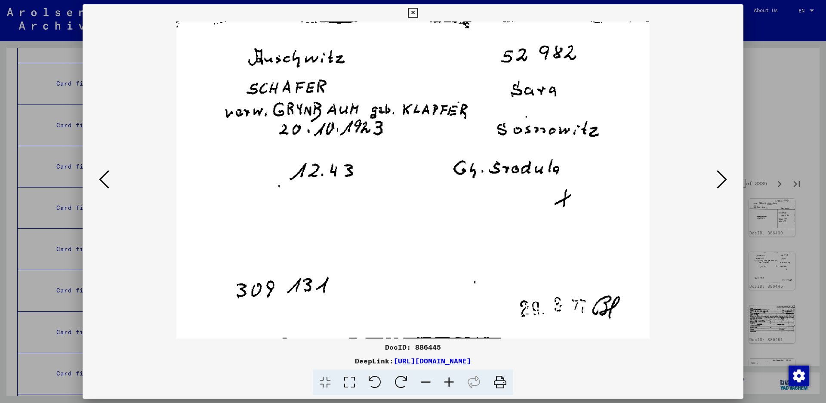
click at [722, 176] on icon at bounding box center [722, 179] width 10 height 21
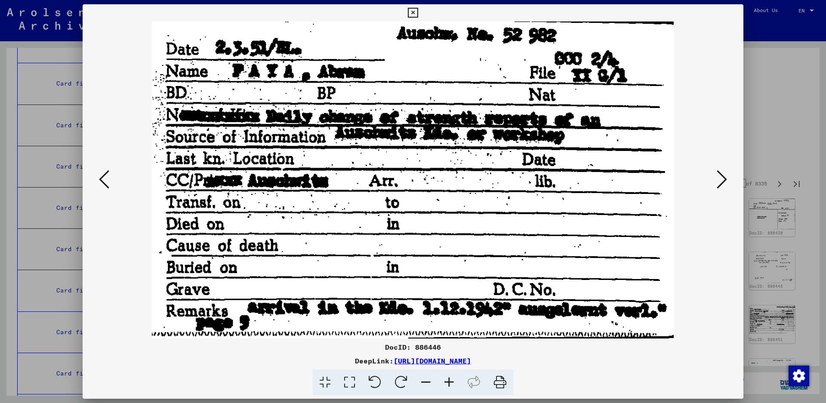
click at [726, 174] on icon at bounding box center [722, 179] width 10 height 21
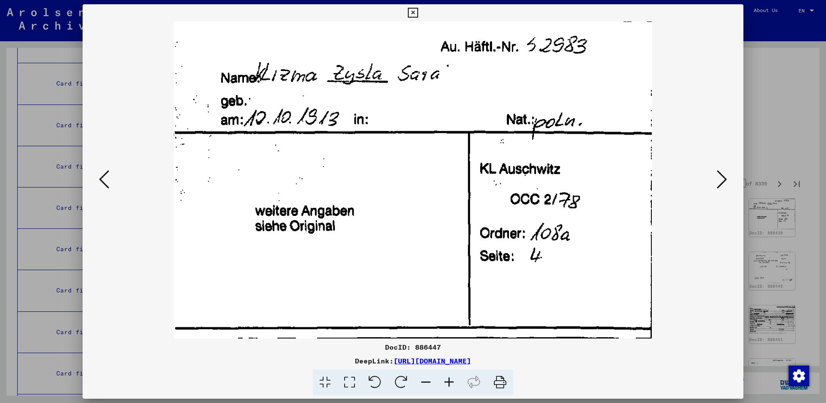
click at [719, 177] on icon at bounding box center [722, 179] width 10 height 21
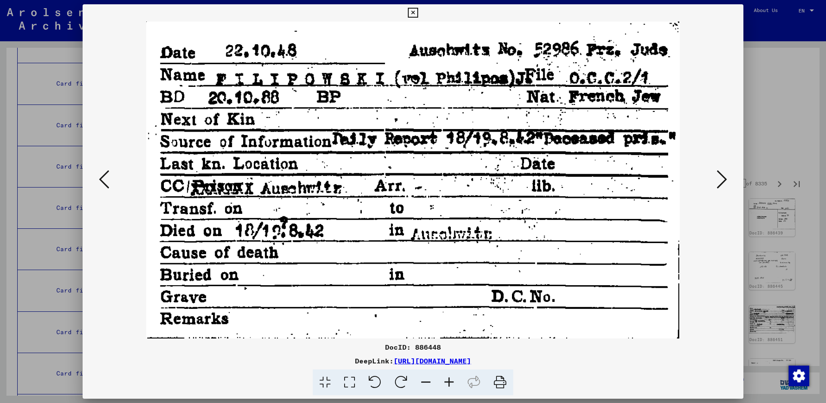
click at [722, 177] on icon at bounding box center [722, 179] width 10 height 21
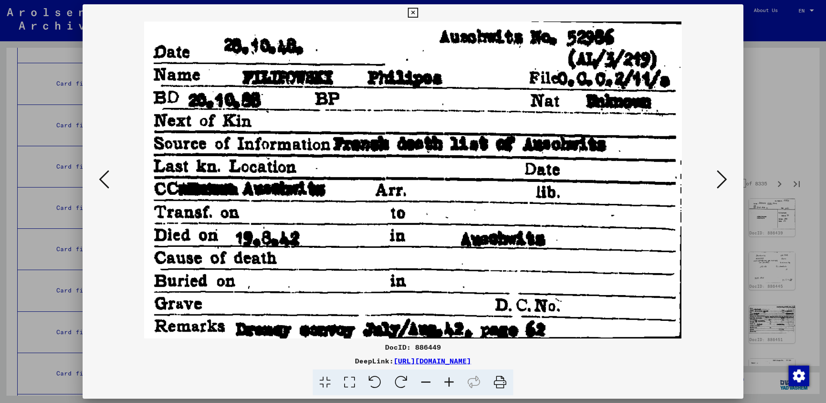
click at [717, 177] on button at bounding box center [722, 180] width 15 height 25
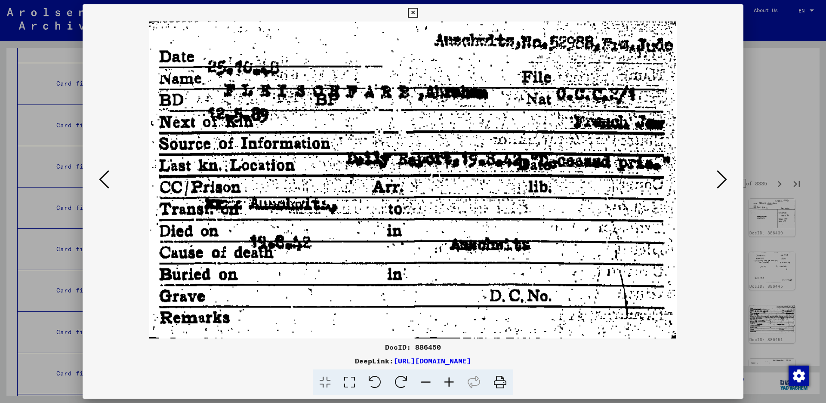
click at [101, 175] on icon at bounding box center [104, 179] width 10 height 21
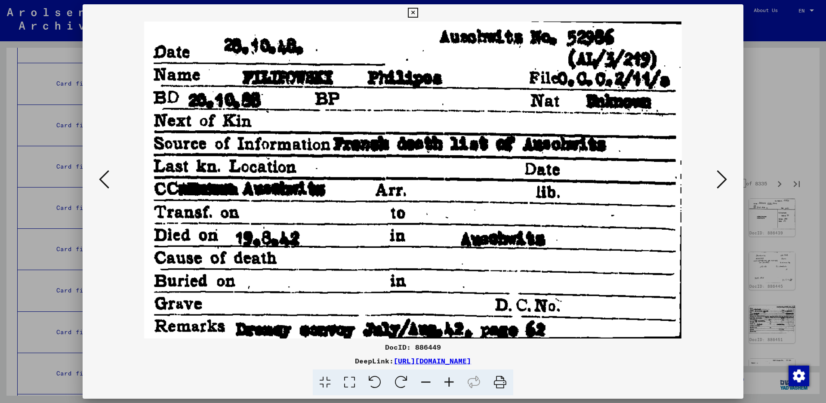
click at [719, 174] on icon at bounding box center [722, 179] width 10 height 21
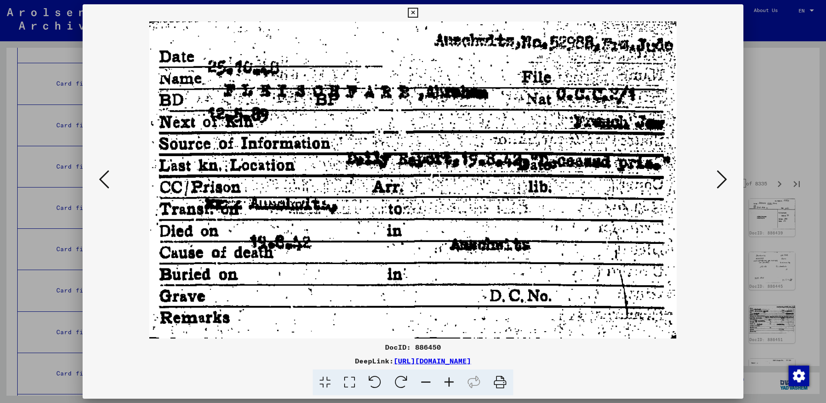
click at [718, 181] on icon at bounding box center [722, 179] width 10 height 21
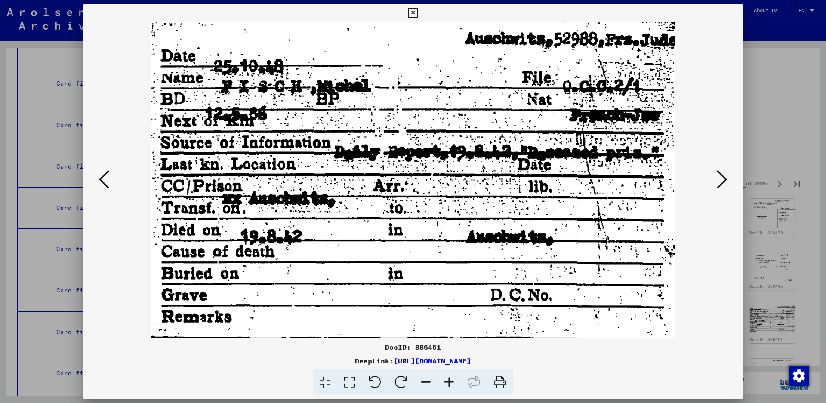
click at [718, 181] on icon at bounding box center [722, 179] width 10 height 21
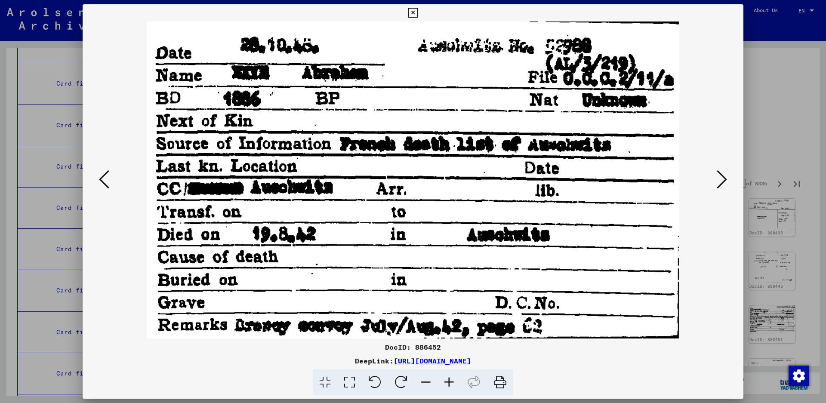
click at [725, 181] on icon at bounding box center [722, 179] width 10 height 21
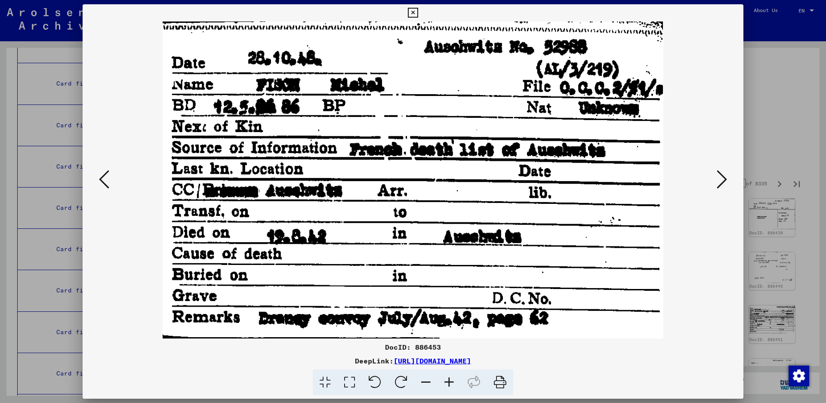
click at [725, 181] on icon at bounding box center [722, 179] width 10 height 21
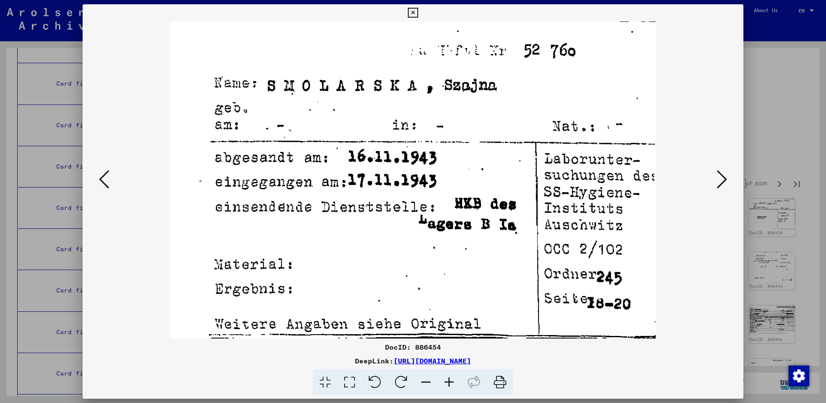
click at [725, 181] on icon at bounding box center [722, 179] width 10 height 21
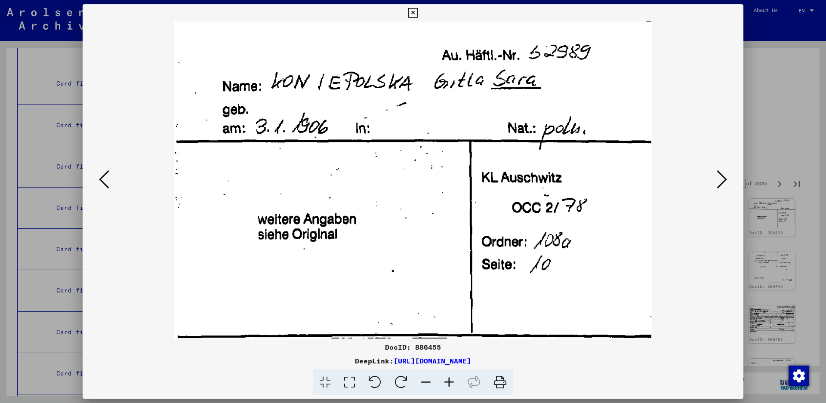
click at [725, 174] on icon at bounding box center [722, 179] width 10 height 21
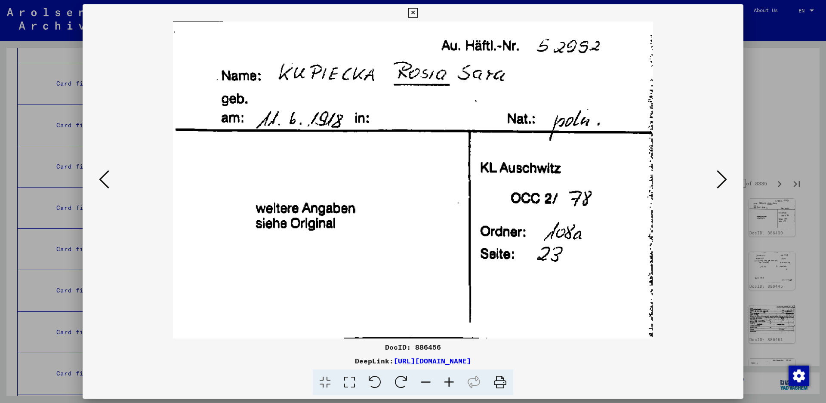
drag, startPoint x: 725, startPoint y: 174, endPoint x: 312, endPoint y: 237, distance: 418.0
click at [321, 229] on div at bounding box center [413, 180] width 661 height 317
click at [724, 176] on icon at bounding box center [722, 179] width 10 height 21
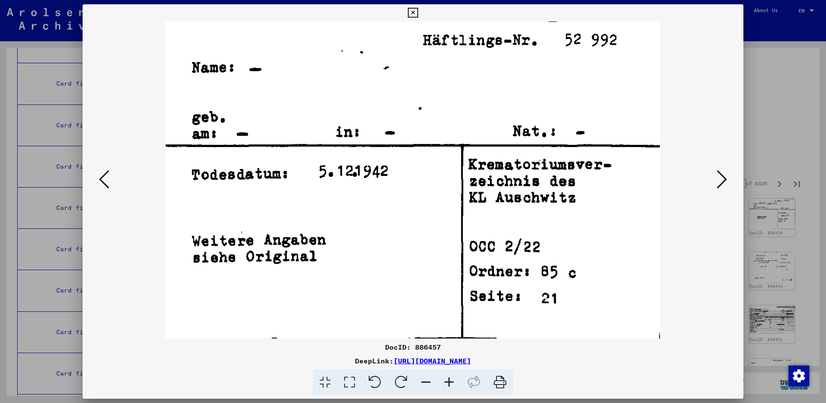
click at [724, 176] on icon at bounding box center [722, 179] width 10 height 21
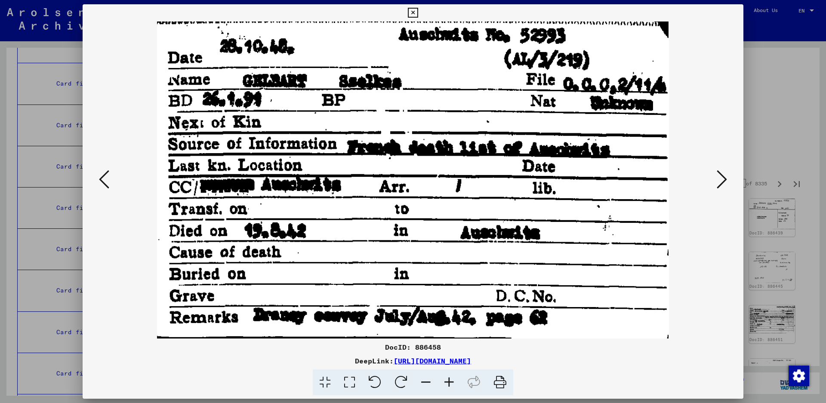
click at [723, 182] on icon at bounding box center [722, 179] width 10 height 21
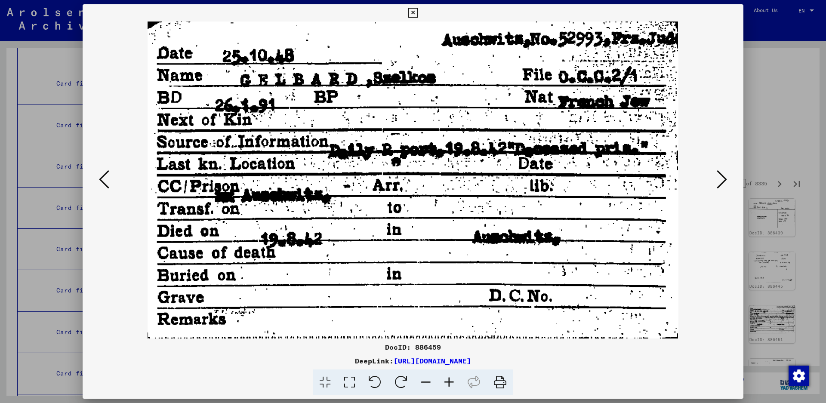
click at [723, 182] on icon at bounding box center [722, 179] width 10 height 21
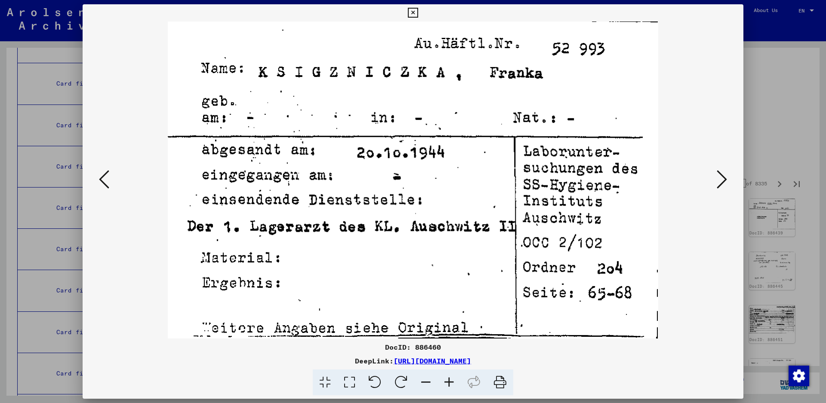
click at [723, 182] on icon at bounding box center [722, 179] width 10 height 21
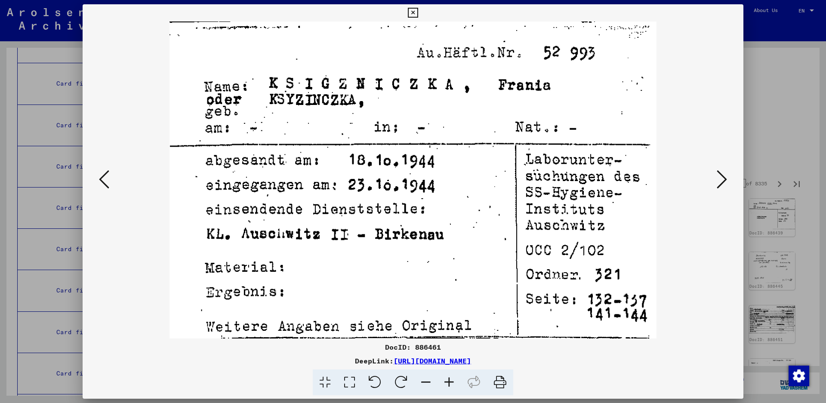
click at [723, 182] on icon at bounding box center [722, 179] width 10 height 21
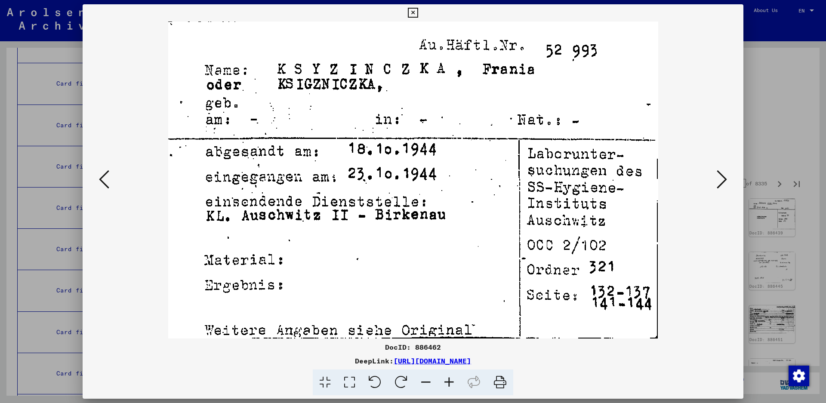
click at [723, 182] on icon at bounding box center [722, 179] width 10 height 21
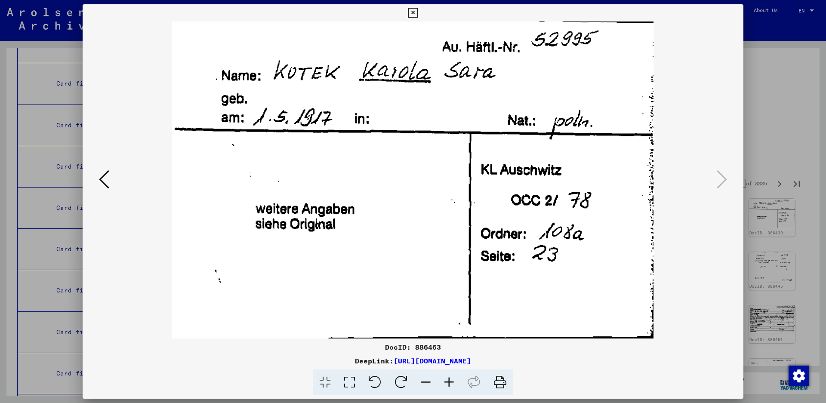
click at [421, 11] on button at bounding box center [412, 12] width 15 height 17
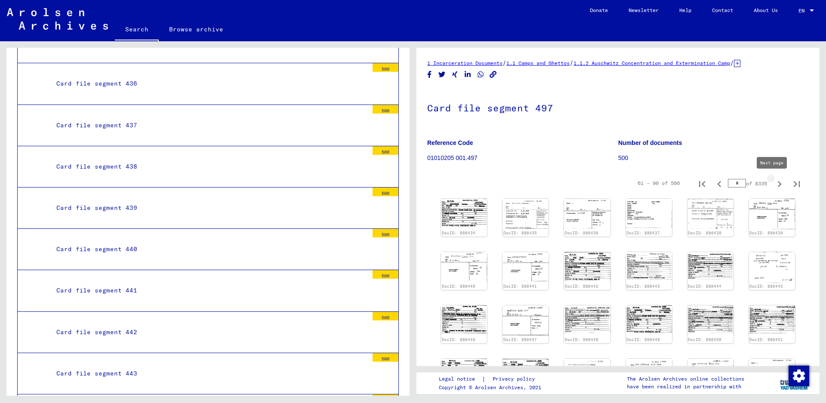
click at [774, 183] on icon "Next page" at bounding box center [780, 184] width 12 height 12
type input "*"
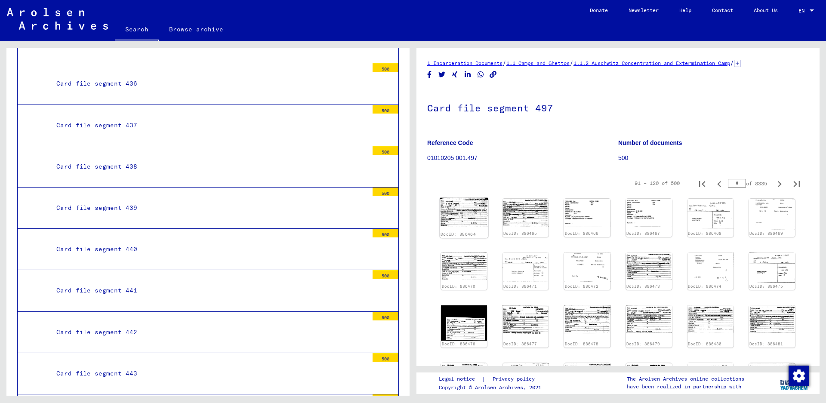
click at [460, 210] on img at bounding box center [464, 212] width 49 height 29
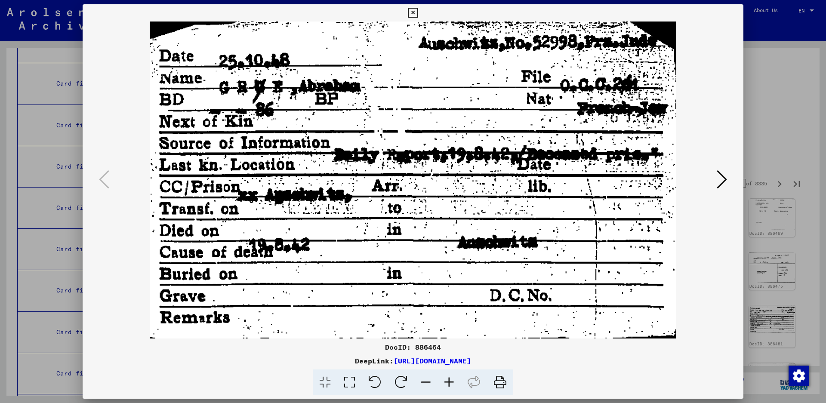
click at [724, 173] on icon at bounding box center [722, 179] width 10 height 21
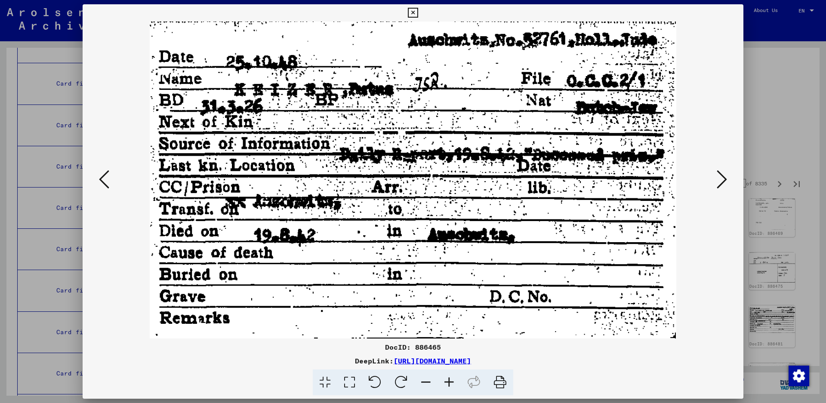
click at [723, 176] on icon at bounding box center [722, 179] width 10 height 21
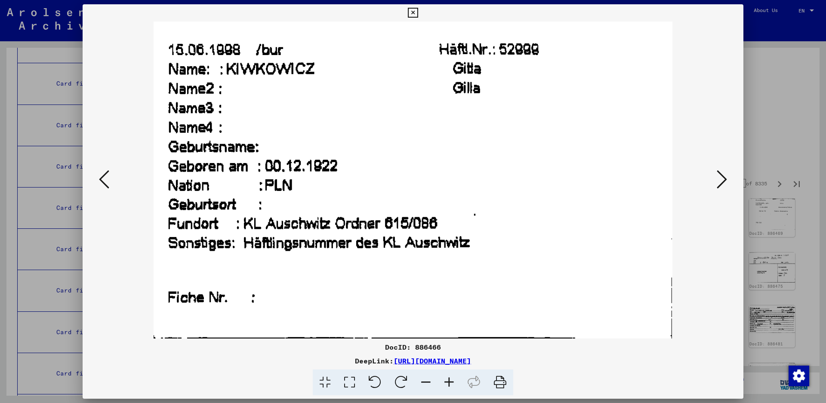
click at [719, 170] on icon at bounding box center [722, 179] width 10 height 21
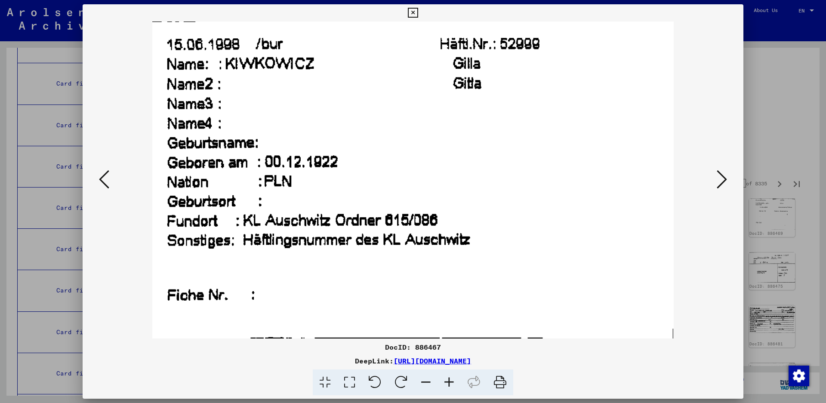
click at [719, 170] on icon at bounding box center [722, 179] width 10 height 21
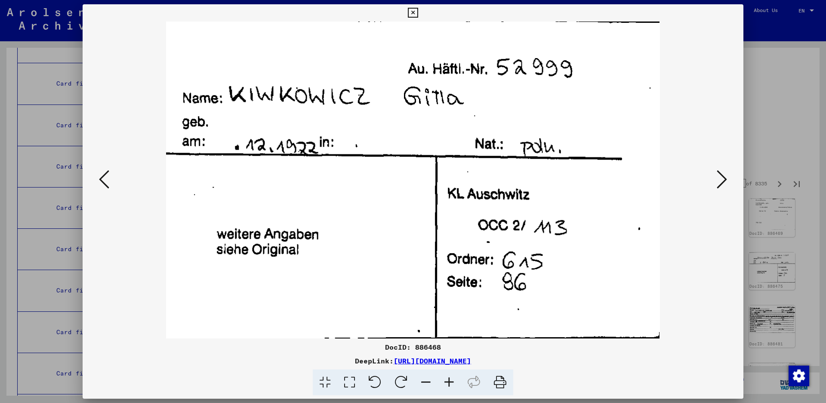
click at [719, 170] on icon at bounding box center [722, 179] width 10 height 21
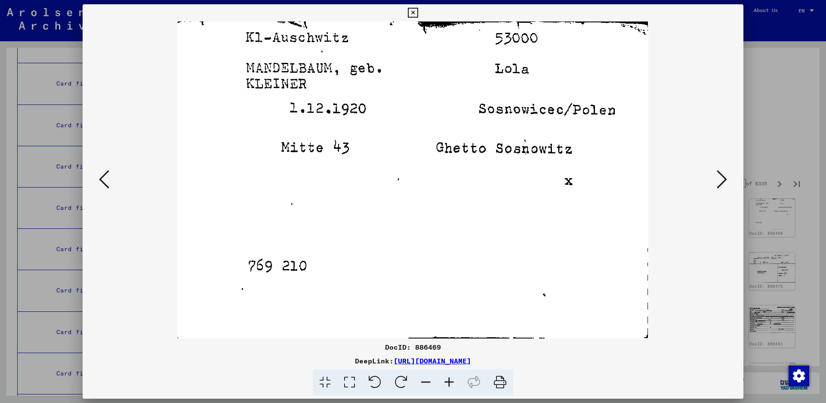
click at [721, 185] on icon at bounding box center [722, 179] width 10 height 21
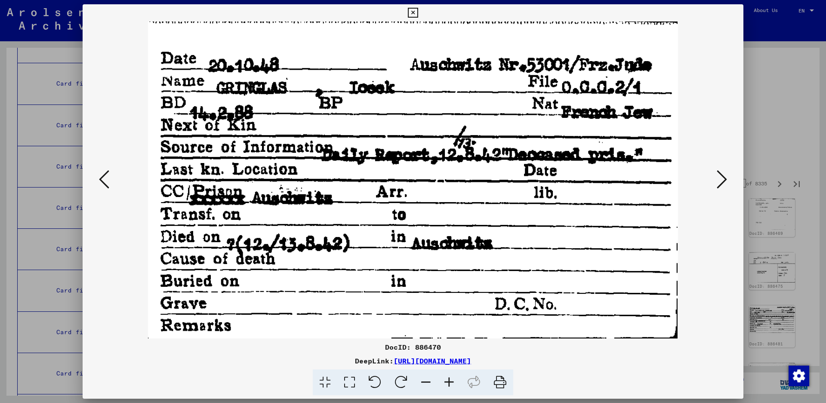
click at [721, 183] on icon at bounding box center [722, 179] width 10 height 21
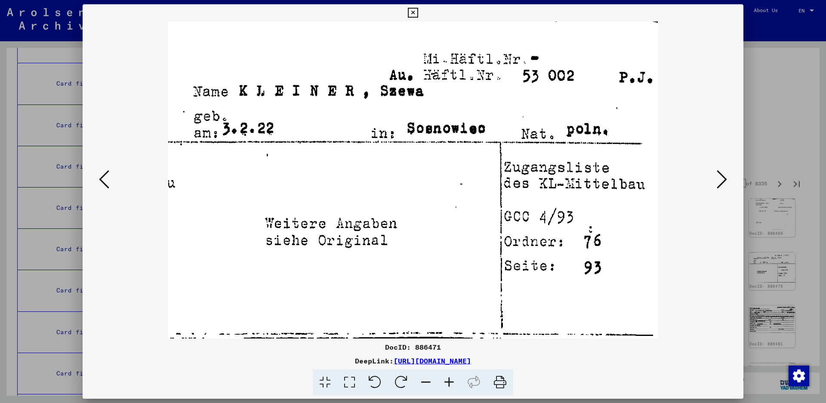
click at [718, 172] on icon at bounding box center [722, 179] width 10 height 21
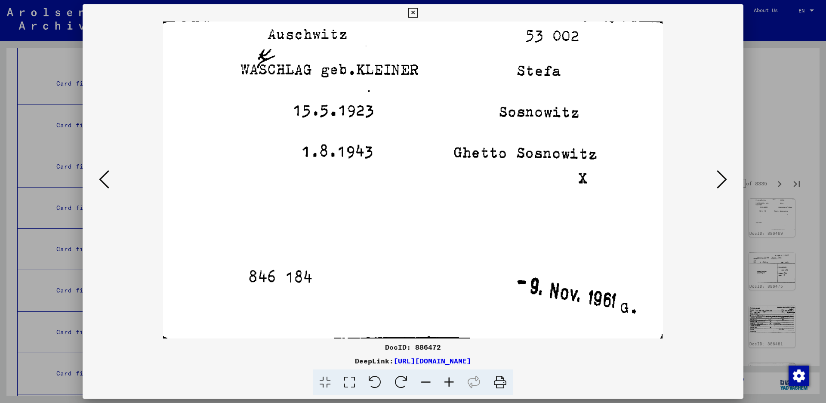
click at [721, 173] on icon at bounding box center [722, 179] width 10 height 21
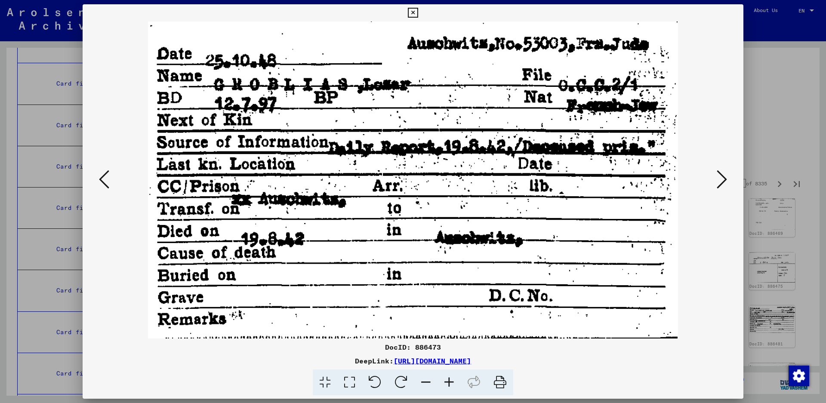
click at [721, 173] on icon at bounding box center [722, 179] width 10 height 21
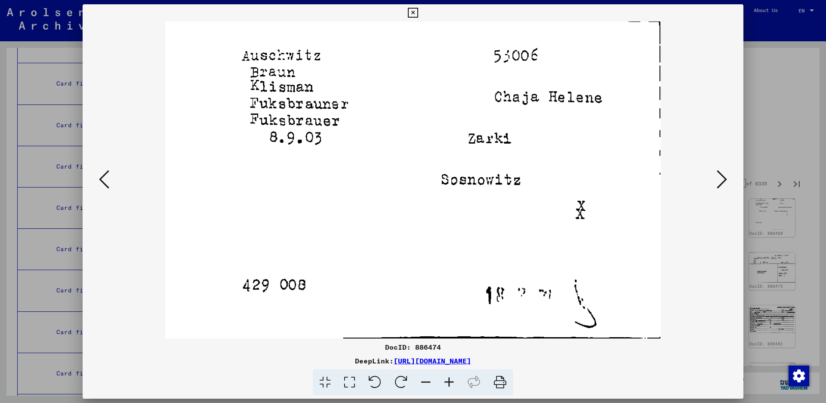
click at [722, 178] on icon at bounding box center [722, 179] width 10 height 21
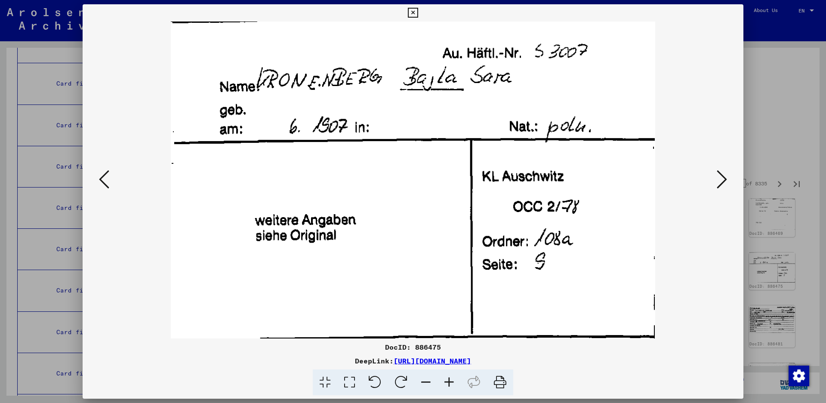
click at [727, 178] on button at bounding box center [722, 180] width 15 height 25
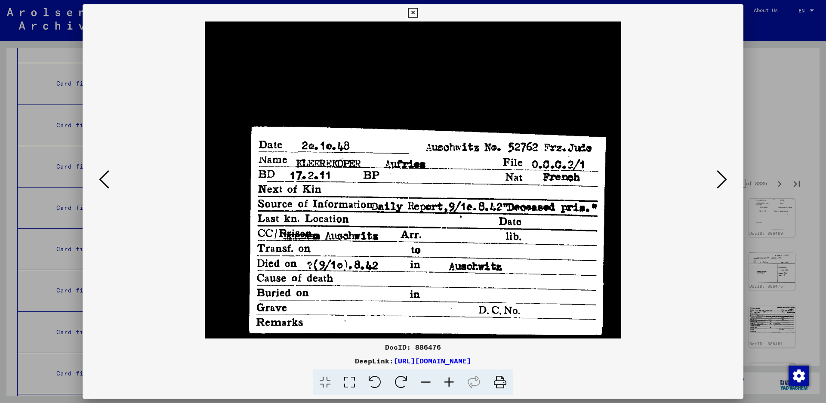
click at [722, 175] on icon at bounding box center [722, 179] width 10 height 21
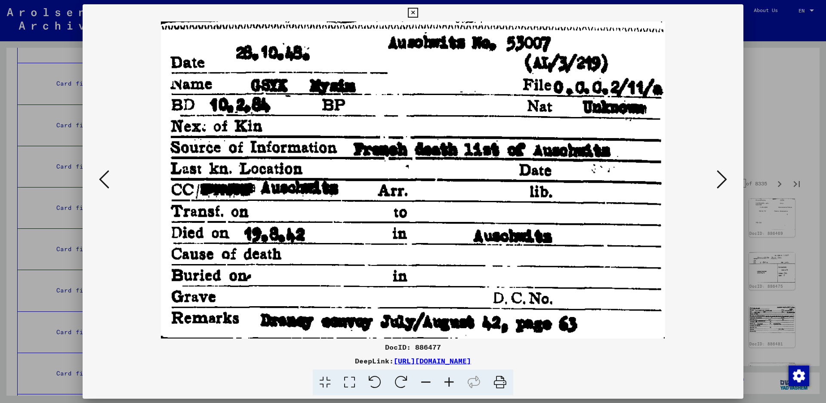
click at [721, 170] on icon at bounding box center [722, 179] width 10 height 21
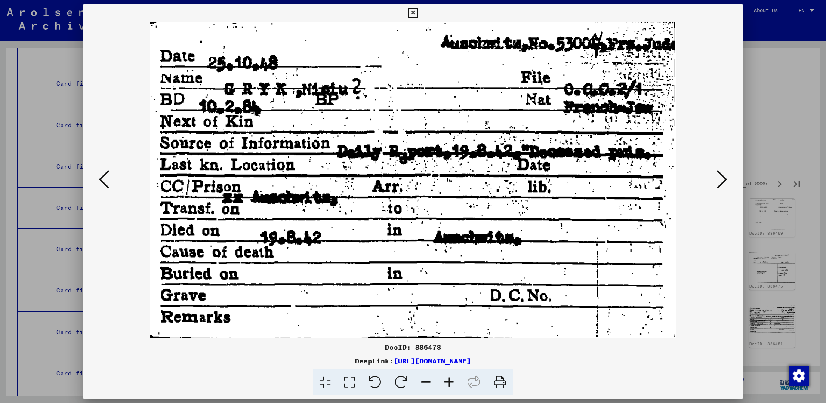
click at [718, 170] on icon at bounding box center [722, 179] width 10 height 21
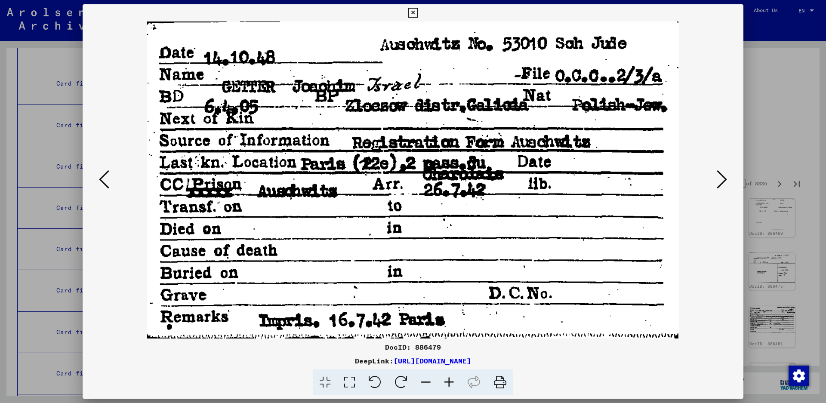
click at [724, 179] on icon at bounding box center [722, 179] width 10 height 21
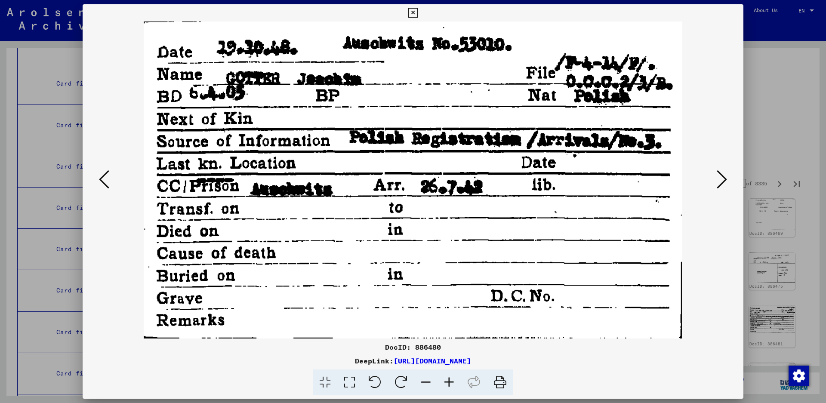
click at [724, 179] on icon at bounding box center [722, 179] width 10 height 21
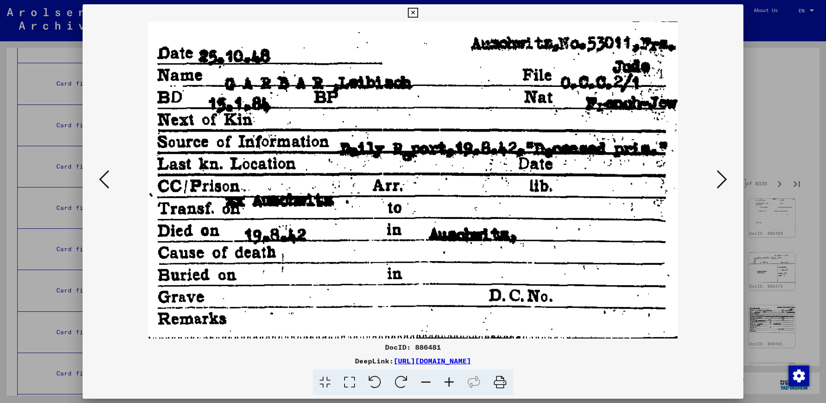
click at [719, 184] on icon at bounding box center [722, 179] width 10 height 21
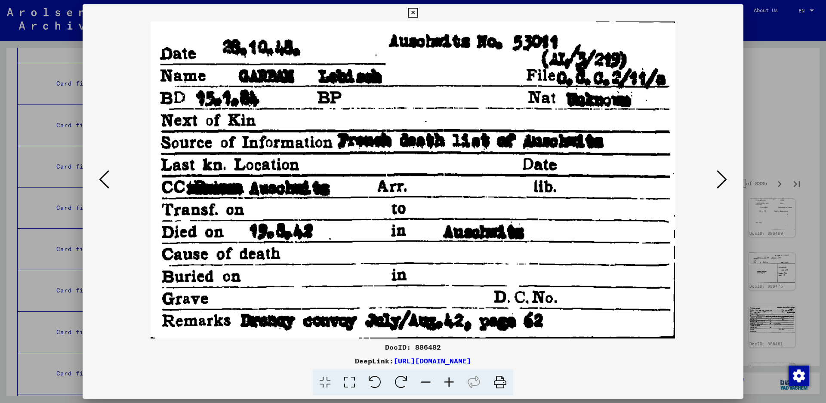
click at [719, 184] on icon at bounding box center [722, 179] width 10 height 21
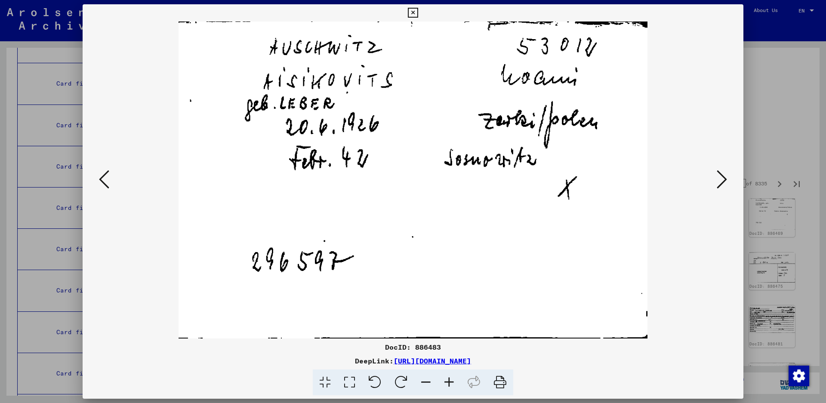
click at [721, 173] on icon at bounding box center [722, 179] width 10 height 21
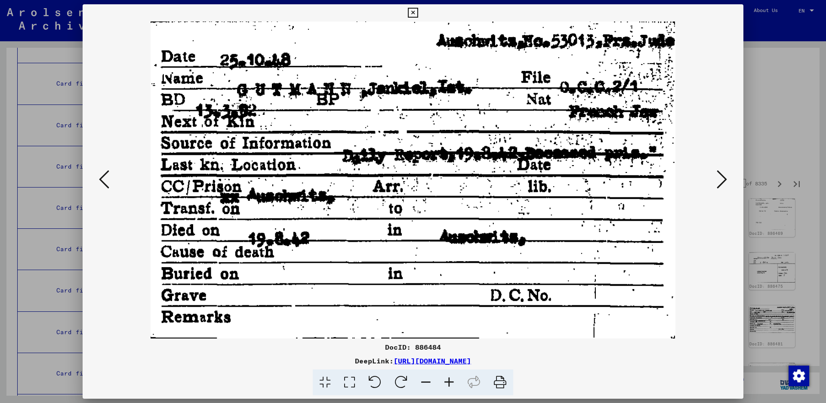
click at [714, 171] on img at bounding box center [413, 180] width 603 height 317
click at [721, 178] on icon at bounding box center [722, 179] width 10 height 21
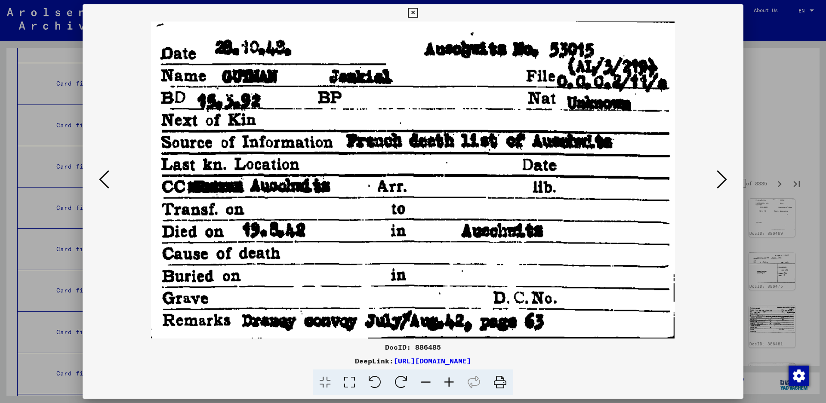
click at [721, 178] on icon at bounding box center [722, 179] width 10 height 21
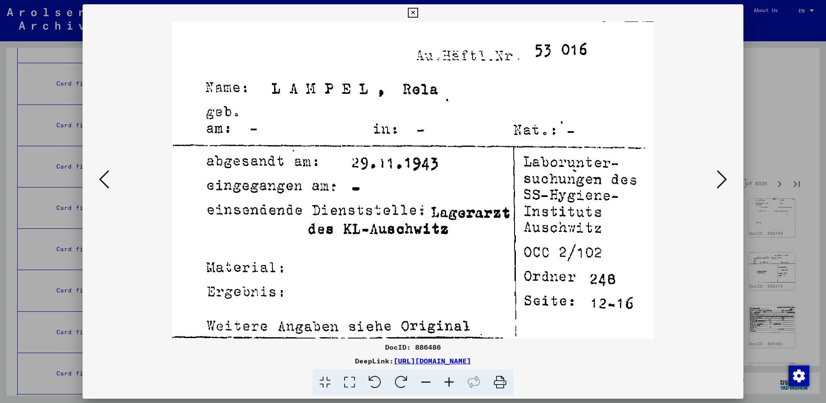
click at [721, 178] on icon at bounding box center [722, 179] width 10 height 21
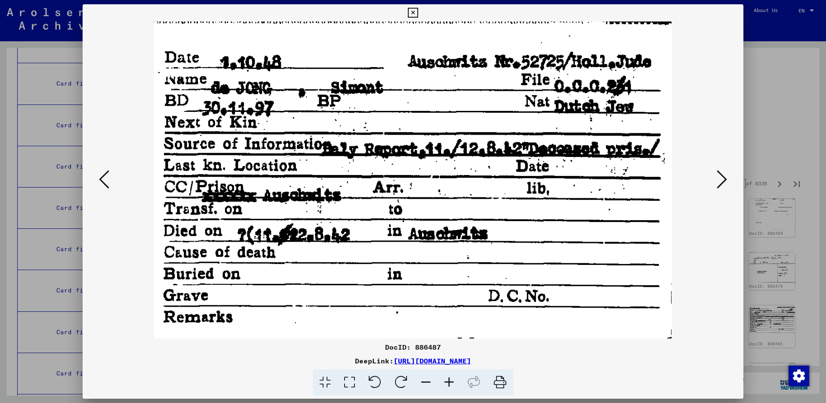
click at [720, 172] on icon at bounding box center [722, 179] width 10 height 21
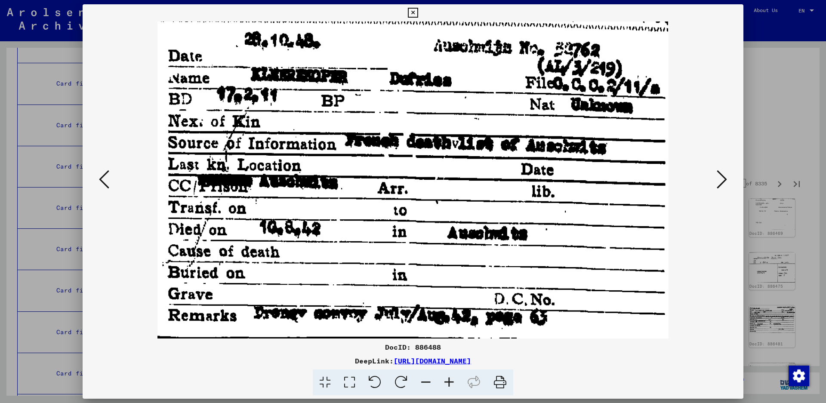
click at [720, 180] on icon at bounding box center [722, 179] width 10 height 21
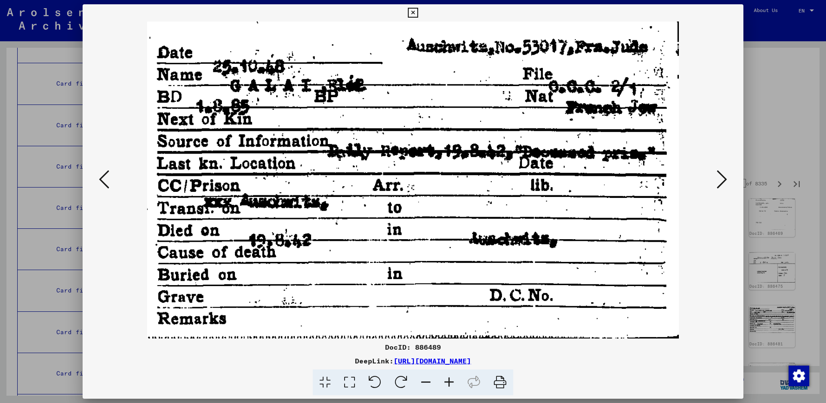
click at [725, 177] on icon at bounding box center [722, 179] width 10 height 21
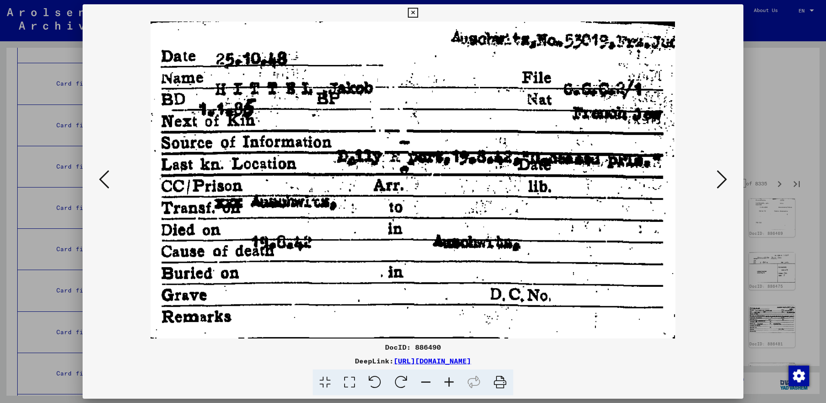
click at [722, 179] on icon at bounding box center [722, 179] width 10 height 21
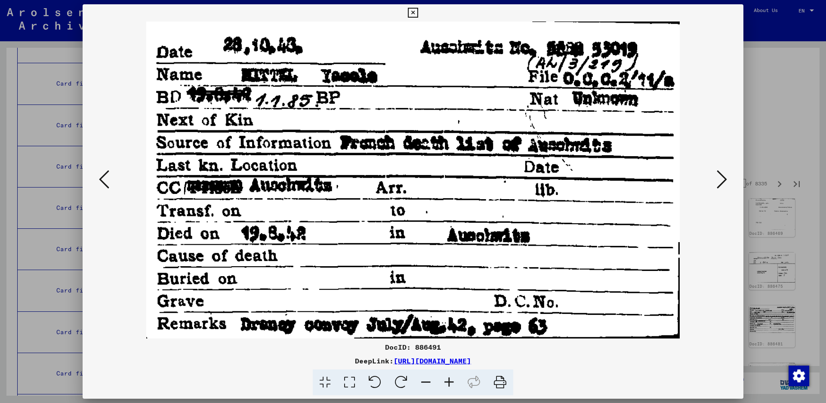
click at [722, 179] on icon at bounding box center [722, 179] width 10 height 21
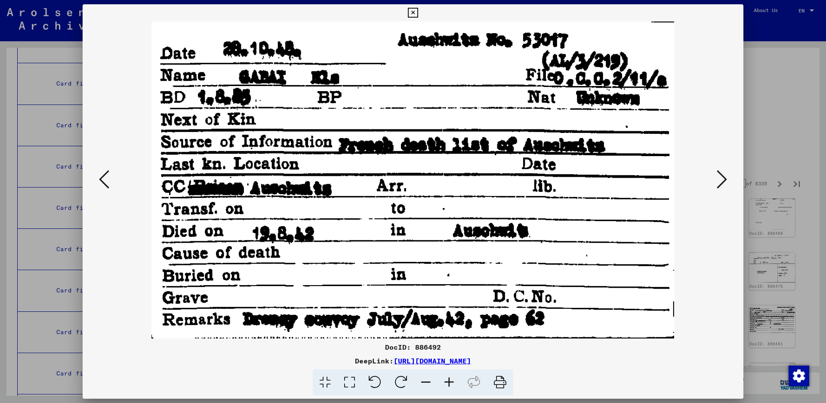
click at [724, 182] on icon at bounding box center [722, 179] width 10 height 21
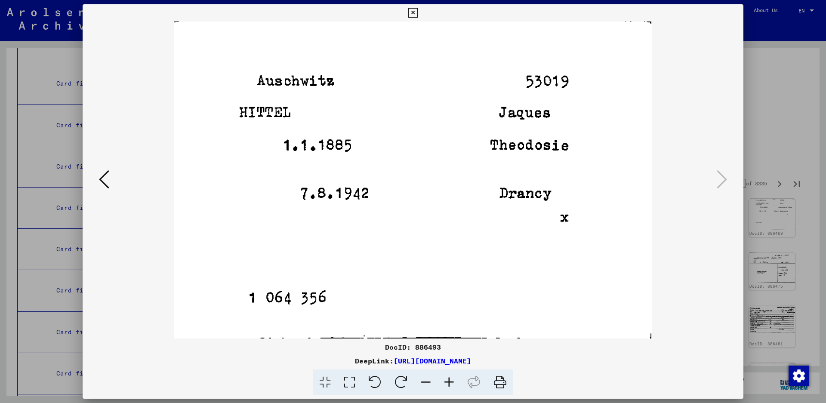
drag, startPoint x: 734, startPoint y: 8, endPoint x: 732, endPoint y: 31, distance: 22.5
click at [418, 9] on icon at bounding box center [413, 13] width 10 height 10
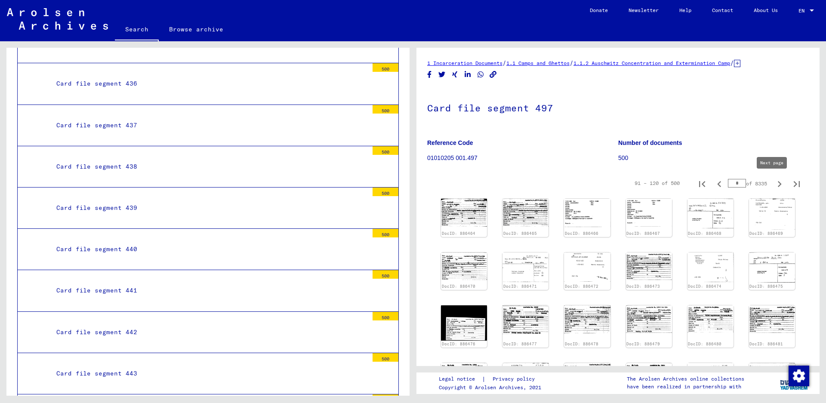
click at [774, 183] on icon "Next page" at bounding box center [780, 184] width 12 height 12
type input "*"
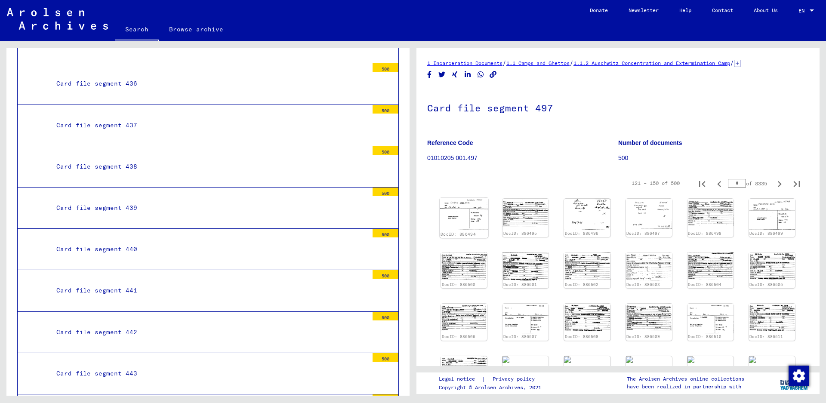
click at [464, 204] on img at bounding box center [464, 214] width 49 height 32
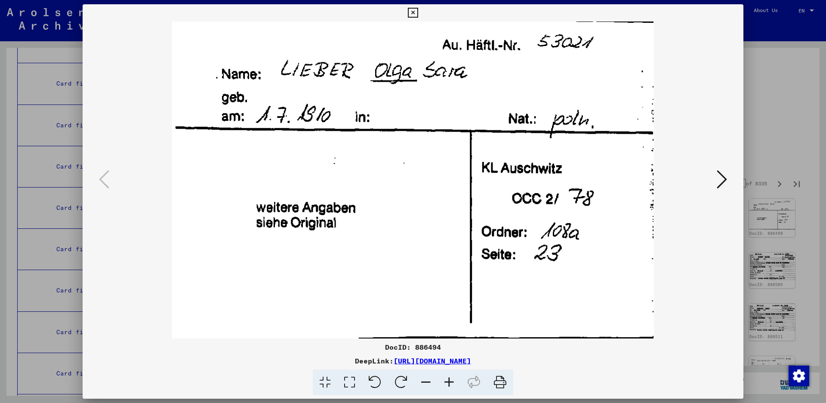
click at [718, 179] on icon at bounding box center [722, 179] width 10 height 21
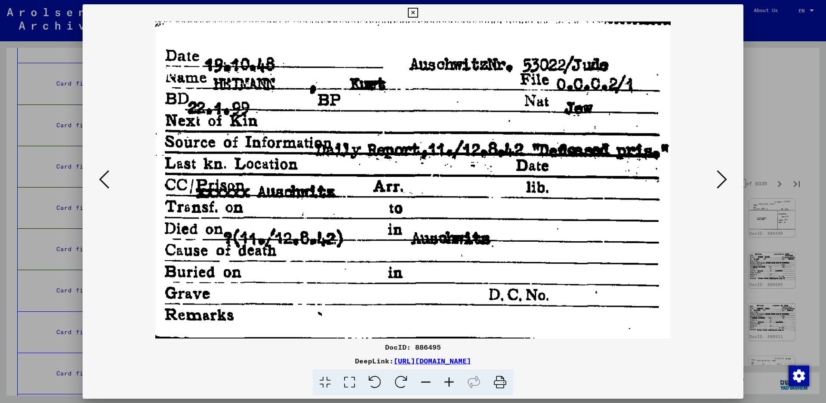
click at [724, 181] on icon at bounding box center [722, 179] width 10 height 21
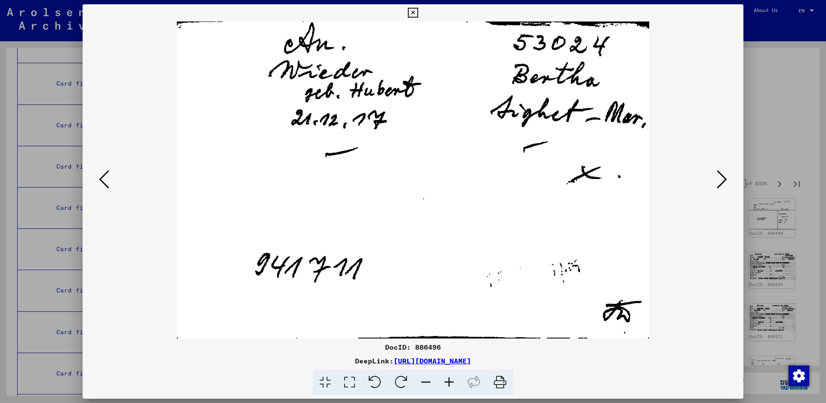
click at [717, 173] on icon at bounding box center [722, 179] width 10 height 21
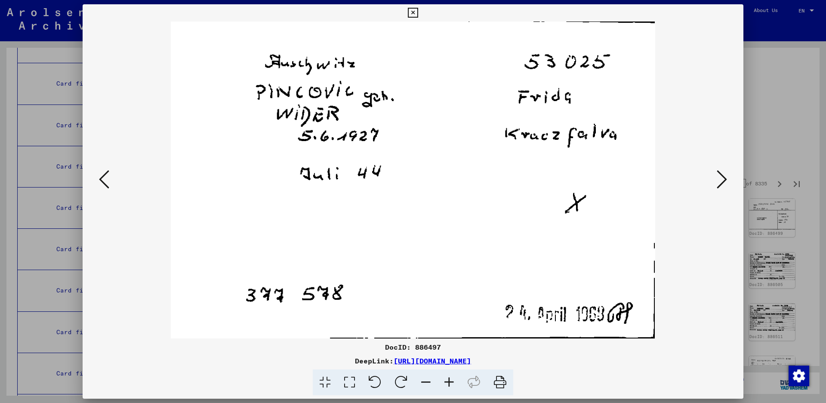
click at [107, 173] on icon at bounding box center [104, 179] width 10 height 21
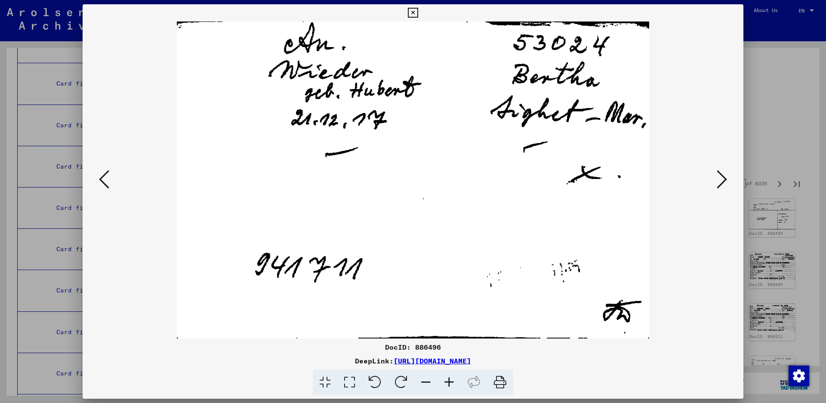
click at [723, 176] on icon at bounding box center [722, 179] width 10 height 21
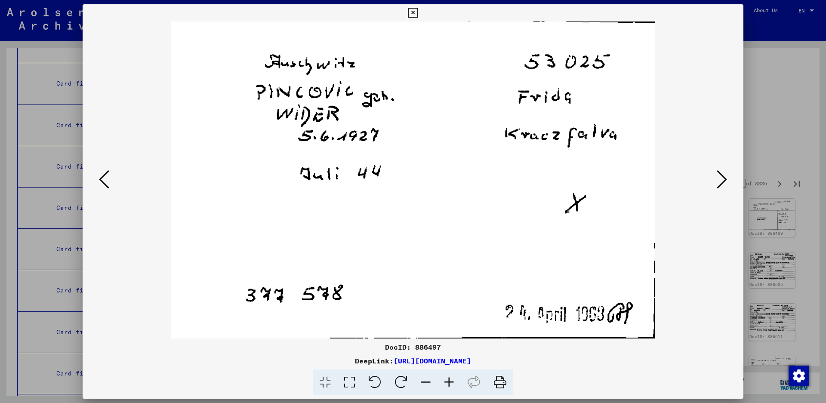
click at [723, 176] on icon at bounding box center [722, 179] width 10 height 21
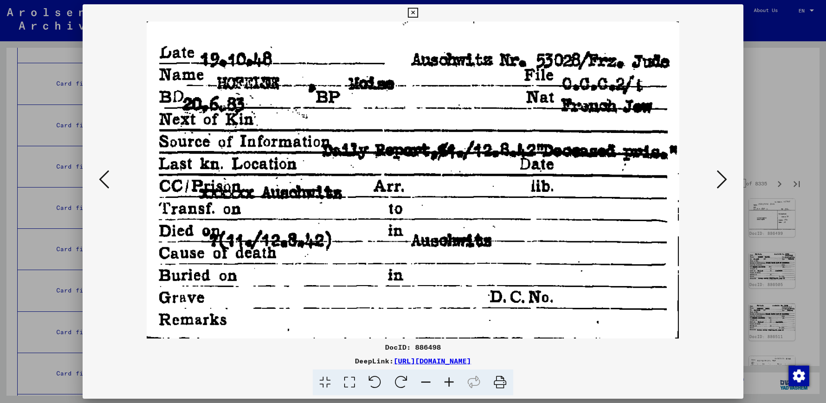
click at [99, 184] on icon at bounding box center [104, 179] width 10 height 21
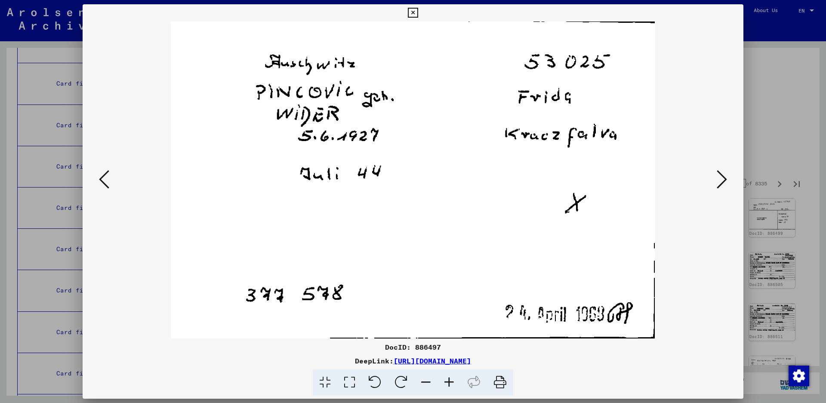
click at [725, 179] on icon at bounding box center [722, 179] width 10 height 21
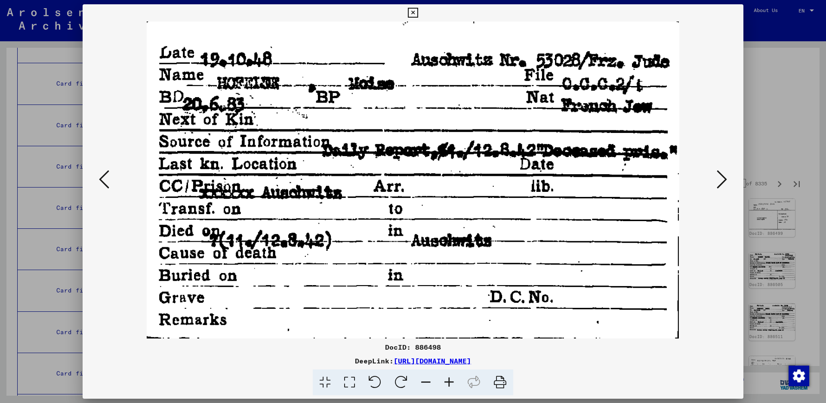
click at [727, 174] on icon at bounding box center [722, 179] width 10 height 21
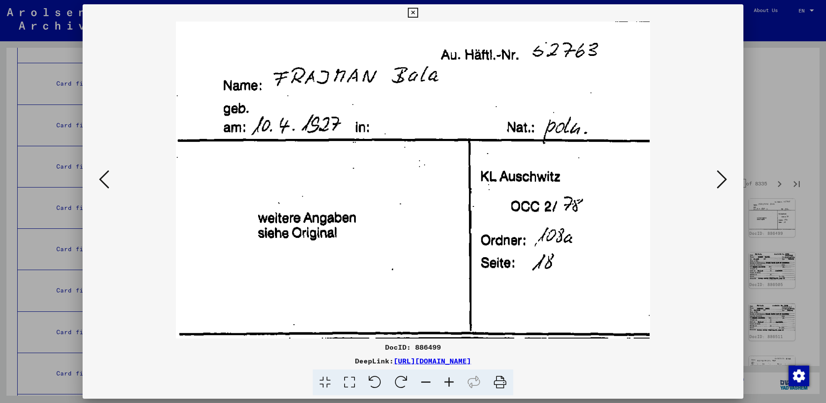
click at [717, 179] on button at bounding box center [722, 180] width 15 height 25
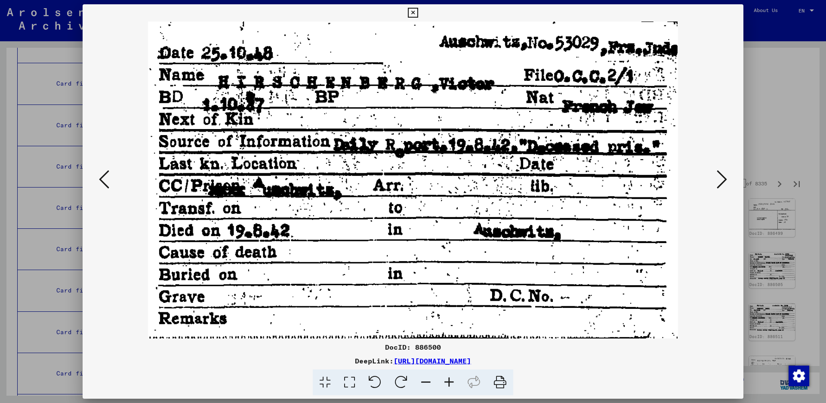
click at [717, 173] on button at bounding box center [722, 180] width 15 height 25
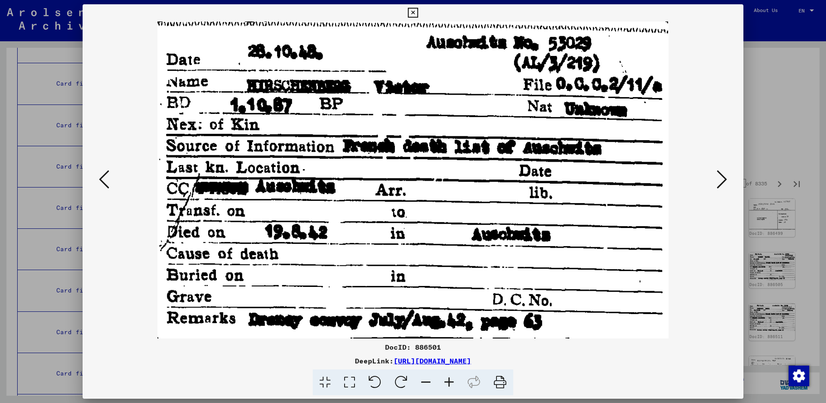
click at [717, 173] on button at bounding box center [722, 180] width 15 height 25
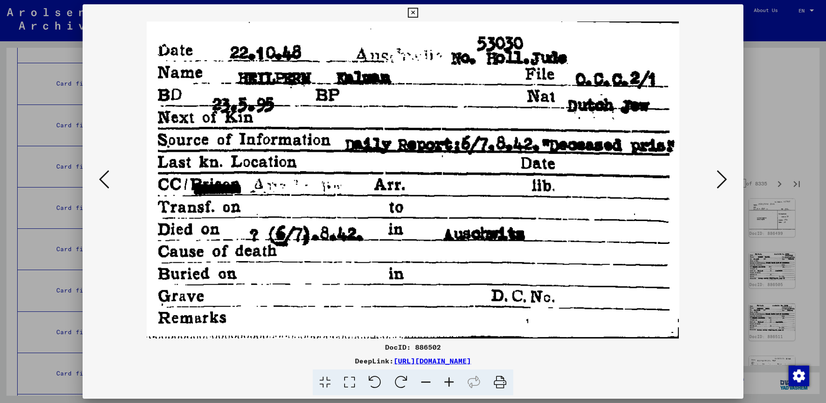
click at [721, 174] on icon at bounding box center [722, 179] width 10 height 21
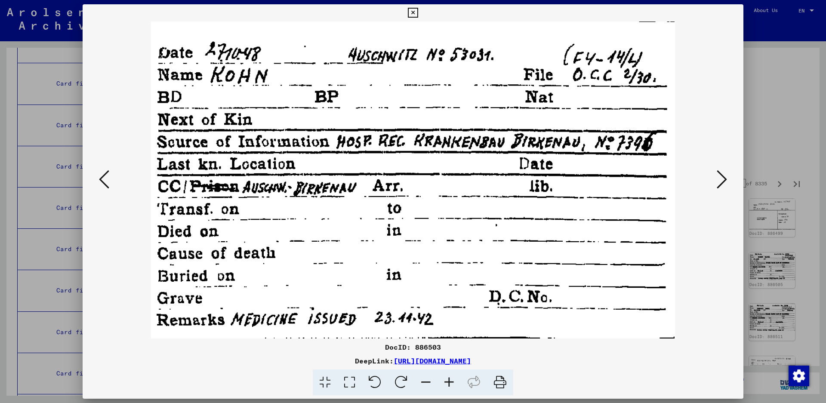
click at [721, 174] on icon at bounding box center [722, 179] width 10 height 21
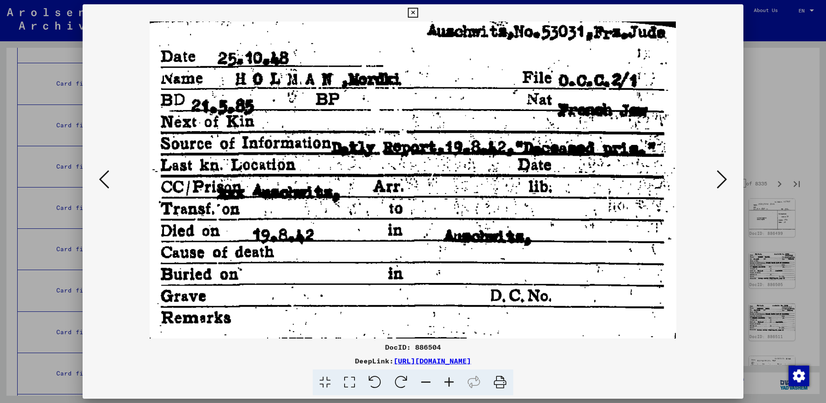
click at [719, 184] on icon at bounding box center [722, 179] width 10 height 21
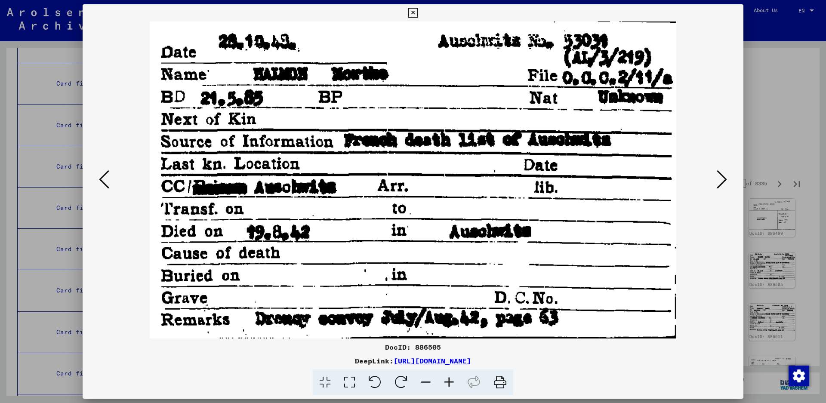
click at [724, 182] on icon at bounding box center [722, 179] width 10 height 21
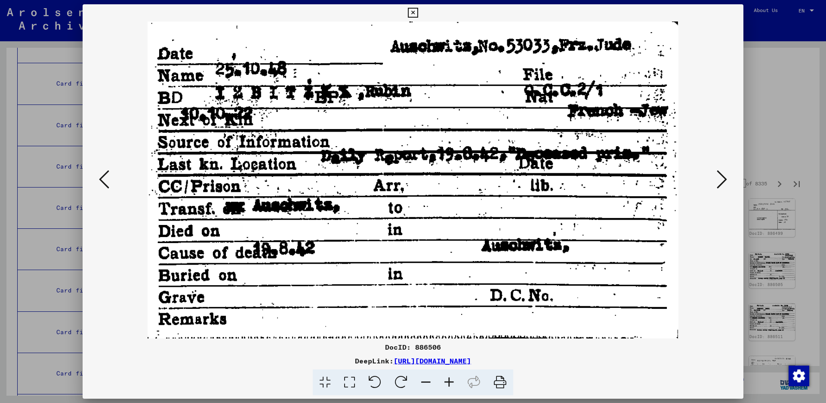
click at [724, 182] on icon at bounding box center [722, 179] width 10 height 21
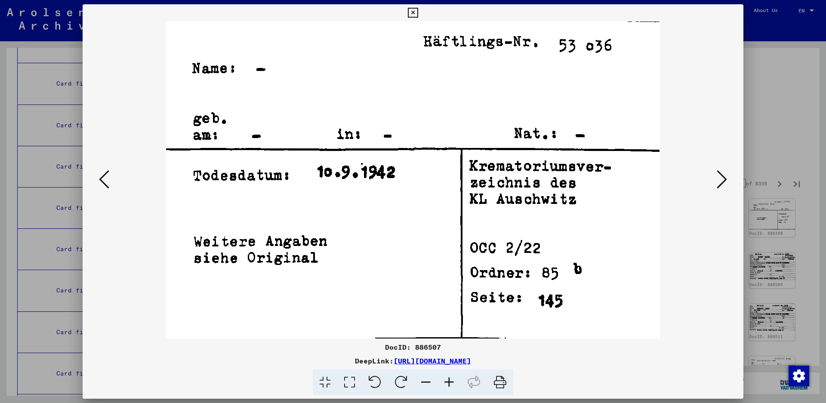
click at [724, 182] on icon at bounding box center [722, 179] width 10 height 21
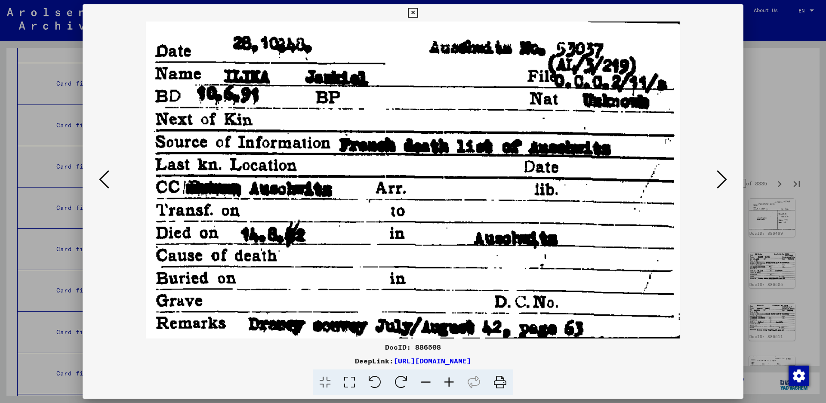
click at [720, 179] on icon at bounding box center [722, 179] width 10 height 21
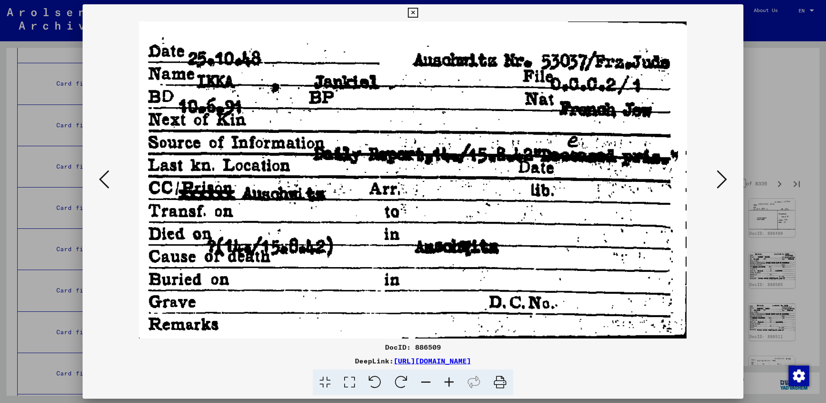
click at [720, 179] on icon at bounding box center [722, 179] width 10 height 21
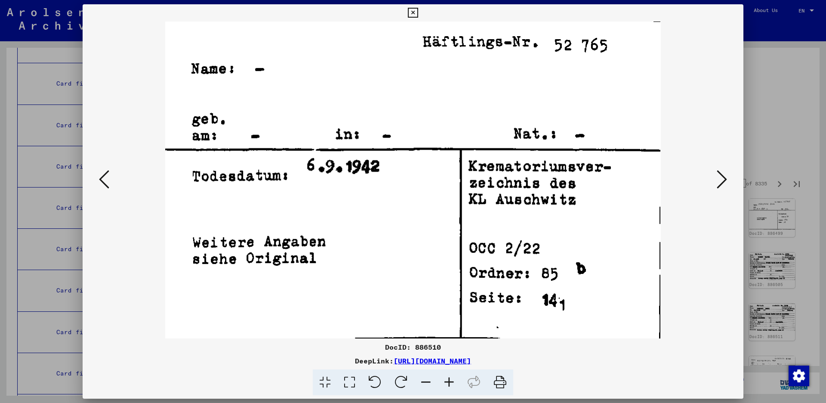
click at [720, 179] on icon at bounding box center [722, 179] width 10 height 21
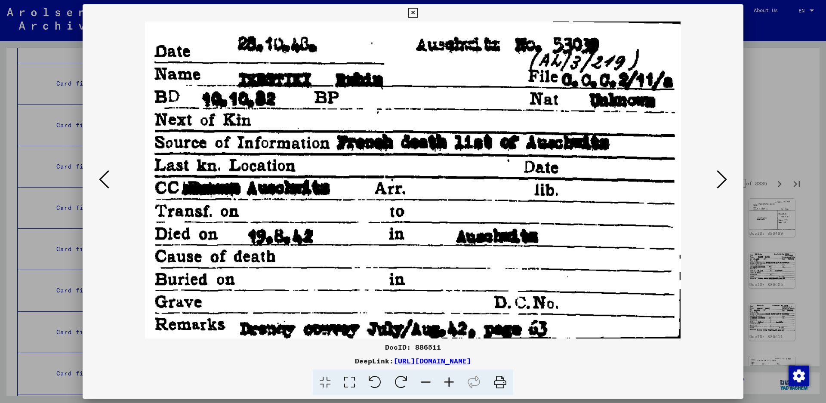
click at [720, 179] on icon at bounding box center [722, 179] width 10 height 21
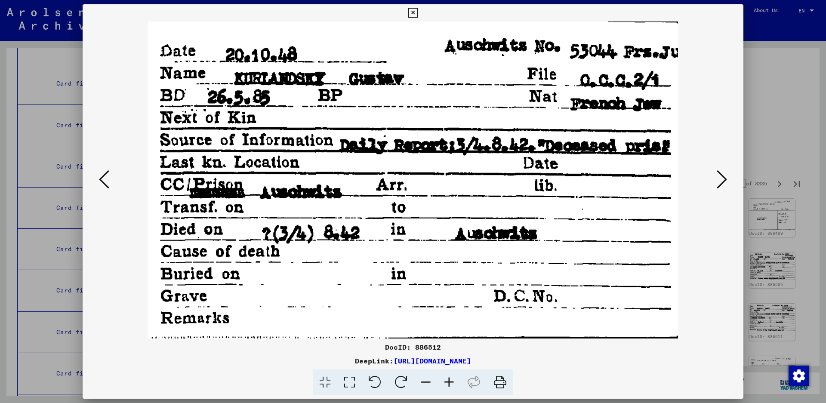
click at [721, 176] on icon at bounding box center [722, 179] width 10 height 21
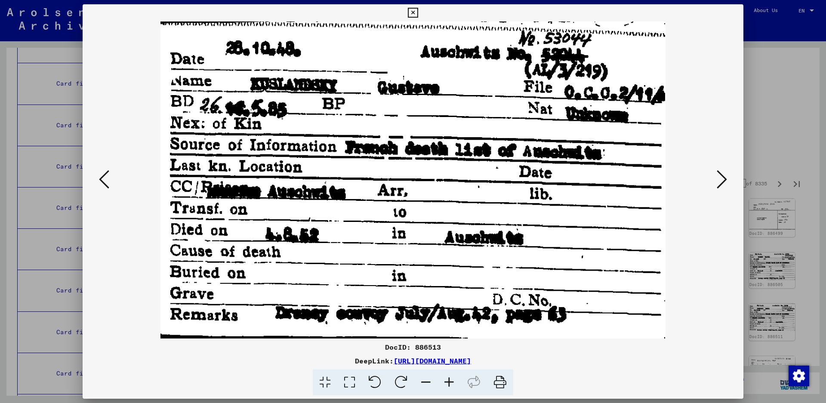
click at [719, 179] on icon at bounding box center [722, 179] width 10 height 21
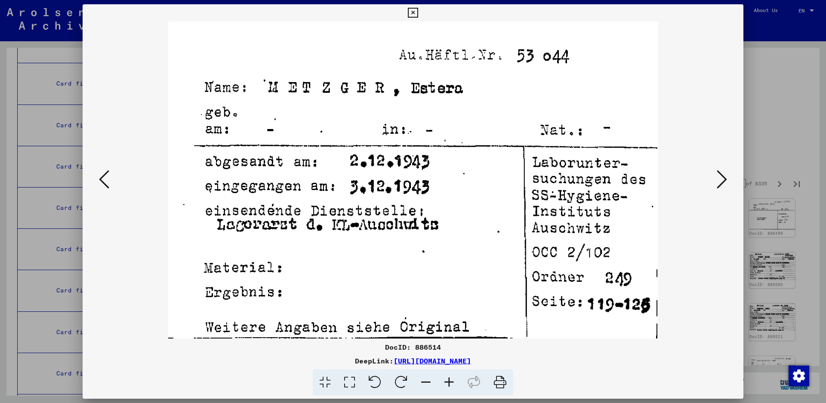
click at [725, 181] on icon at bounding box center [722, 179] width 10 height 21
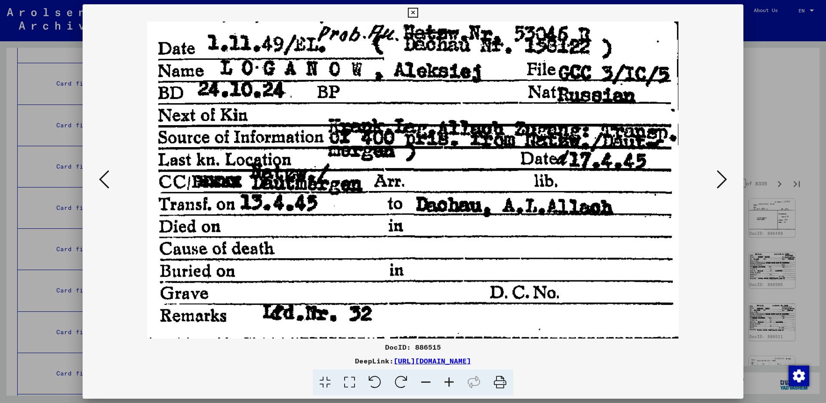
click at [719, 169] on icon at bounding box center [722, 179] width 10 height 21
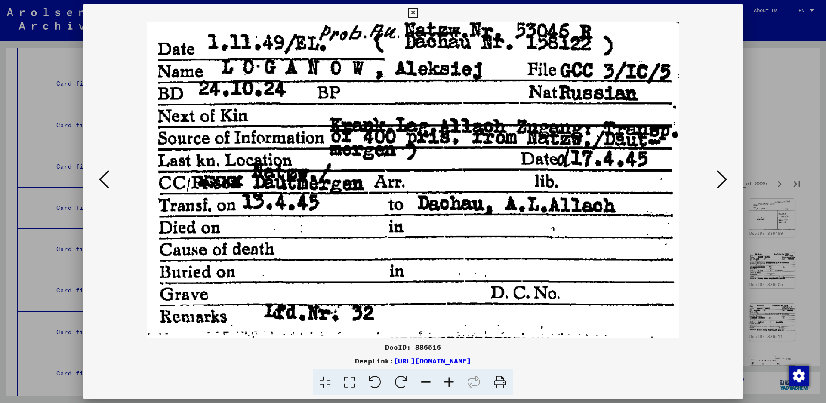
click at [719, 169] on icon at bounding box center [722, 179] width 10 height 21
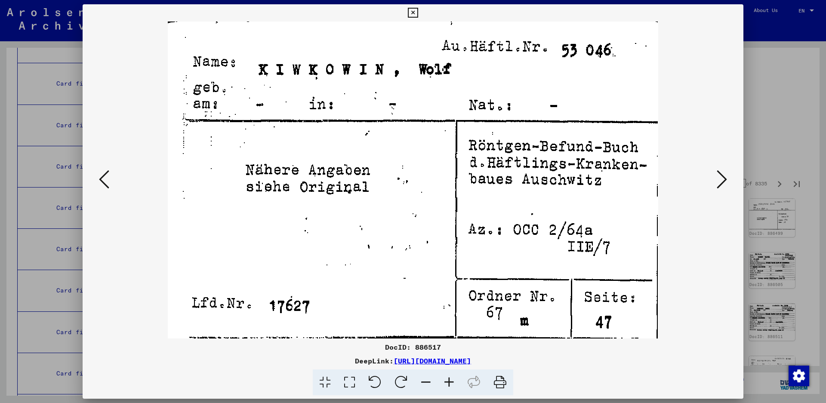
click at [719, 169] on icon at bounding box center [722, 179] width 10 height 21
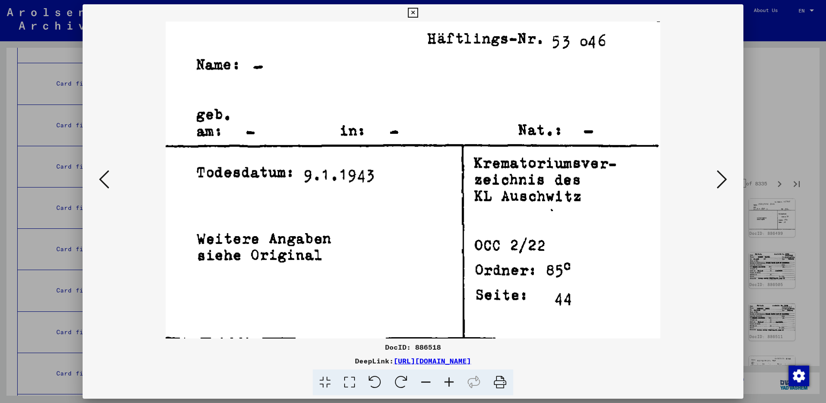
click at [100, 177] on icon at bounding box center [104, 179] width 10 height 21
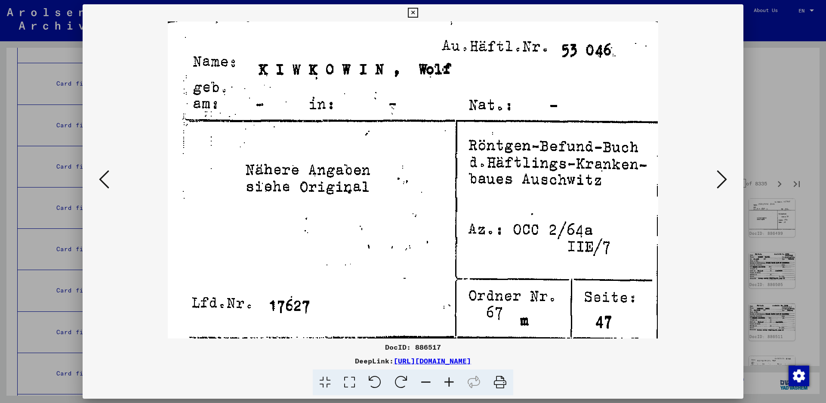
click at [721, 175] on icon at bounding box center [722, 179] width 10 height 21
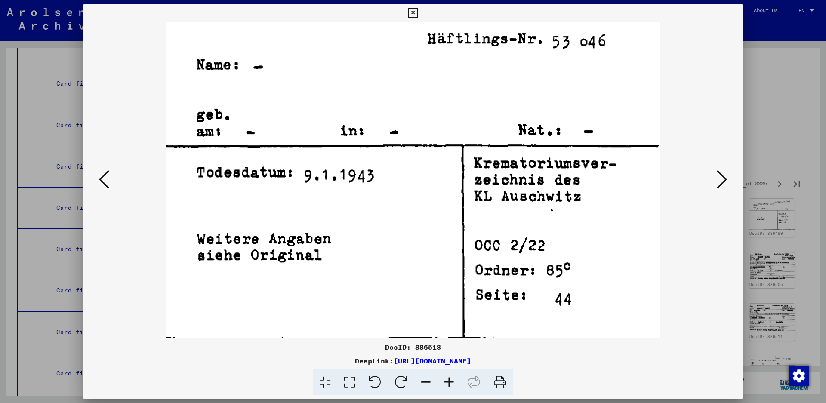
click at [721, 175] on icon at bounding box center [722, 179] width 10 height 21
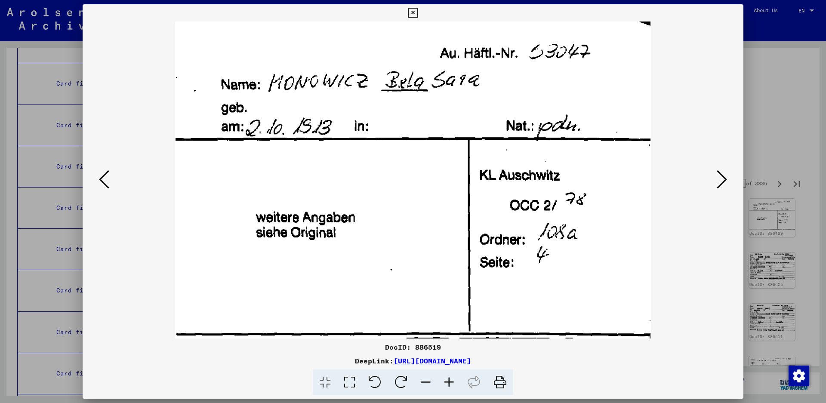
click at [726, 178] on icon at bounding box center [722, 179] width 10 height 21
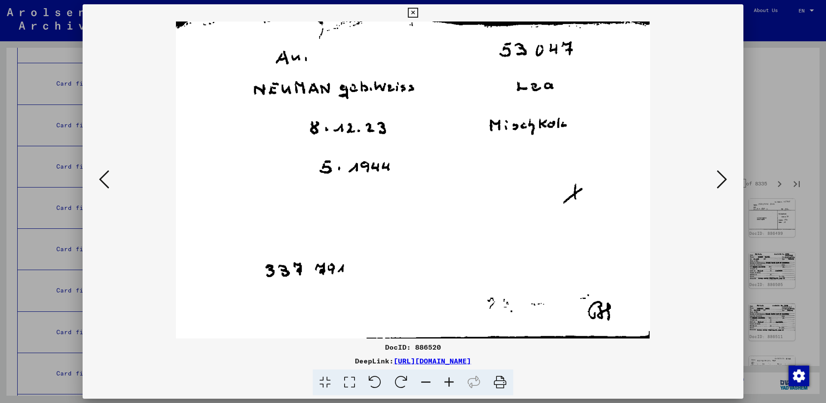
click at [100, 176] on icon at bounding box center [104, 179] width 10 height 21
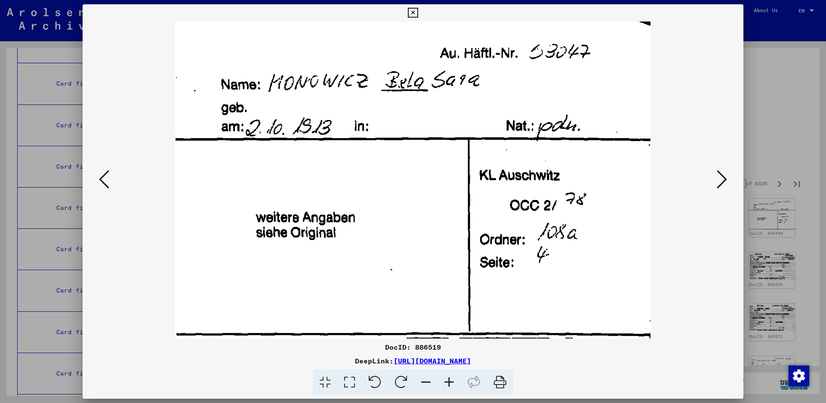
click at [725, 184] on icon at bounding box center [722, 179] width 10 height 21
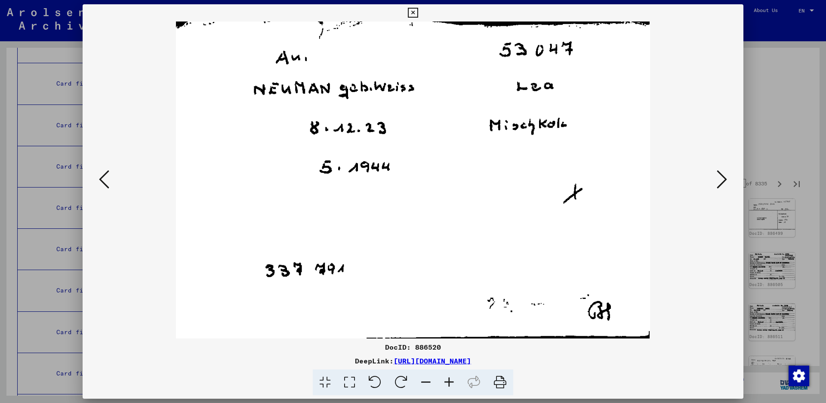
click at [725, 184] on icon at bounding box center [722, 179] width 10 height 21
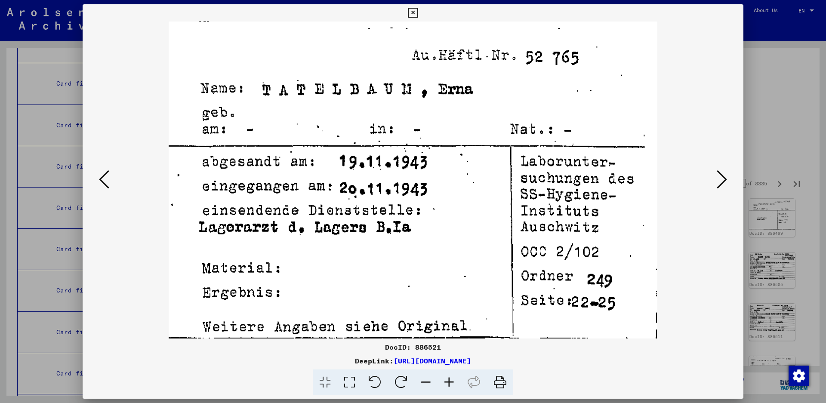
click at [718, 176] on icon at bounding box center [722, 179] width 10 height 21
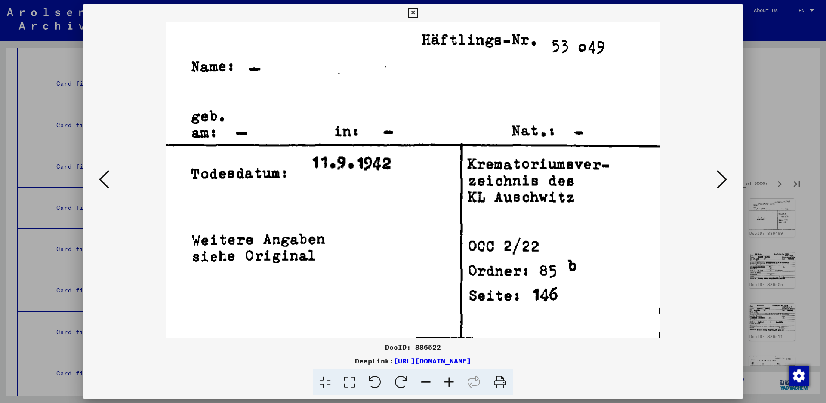
click at [718, 176] on icon at bounding box center [722, 179] width 10 height 21
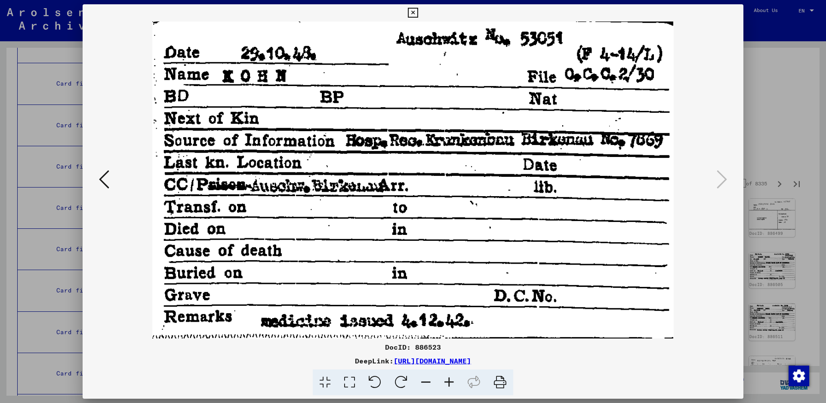
click at [718, 176] on icon at bounding box center [722, 179] width 10 height 21
click at [421, 13] on button at bounding box center [412, 12] width 15 height 17
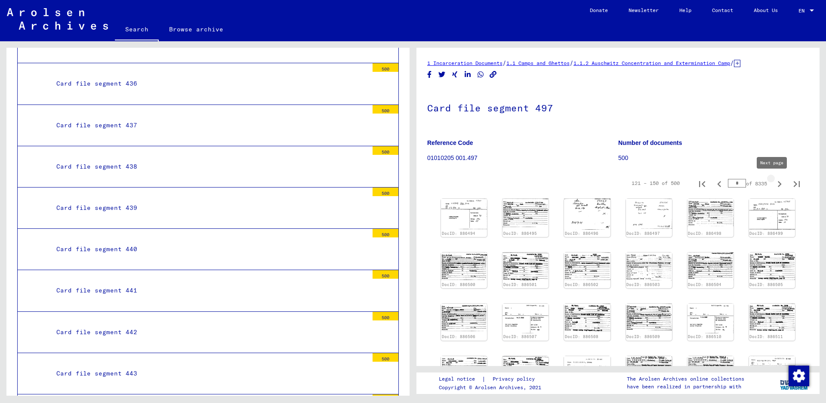
click at [775, 183] on icon "Next page" at bounding box center [780, 184] width 12 height 12
type input "*"
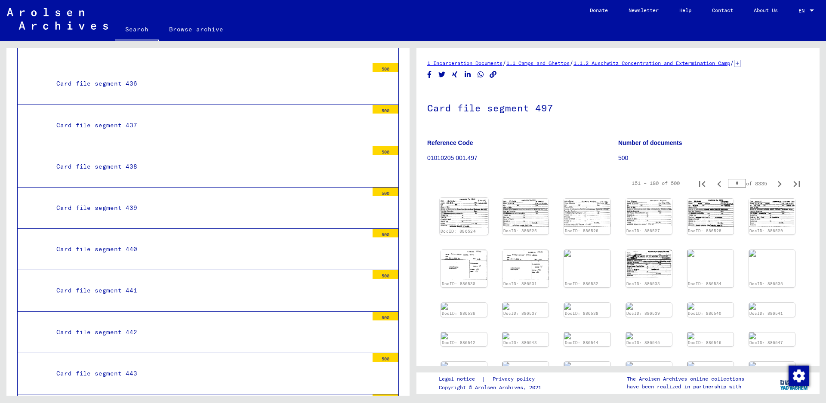
click at [453, 210] on img at bounding box center [464, 213] width 49 height 30
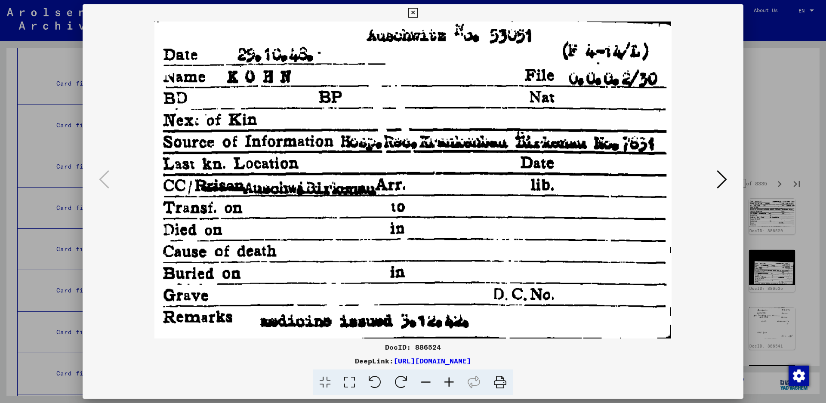
click at [723, 179] on icon at bounding box center [722, 179] width 10 height 21
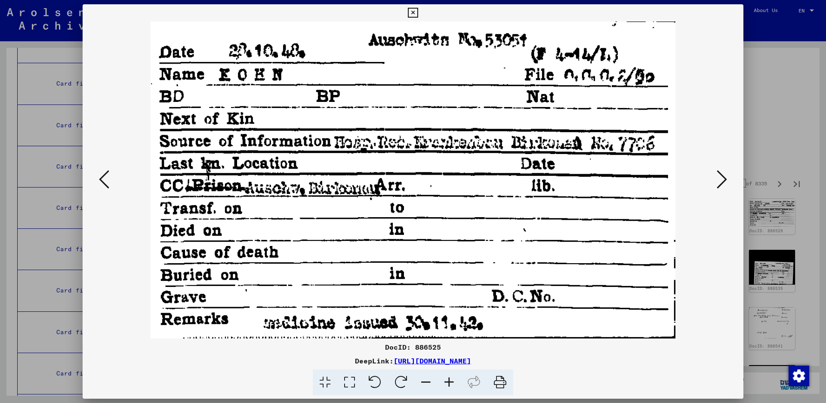
click at [723, 179] on icon at bounding box center [722, 179] width 10 height 21
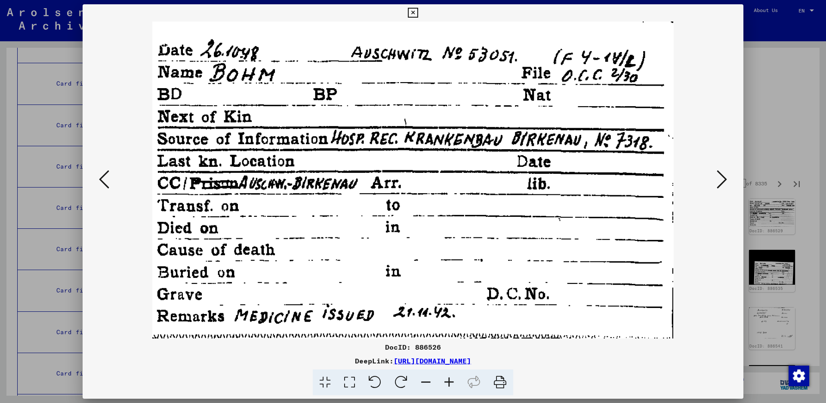
click at [723, 179] on icon at bounding box center [722, 179] width 10 height 21
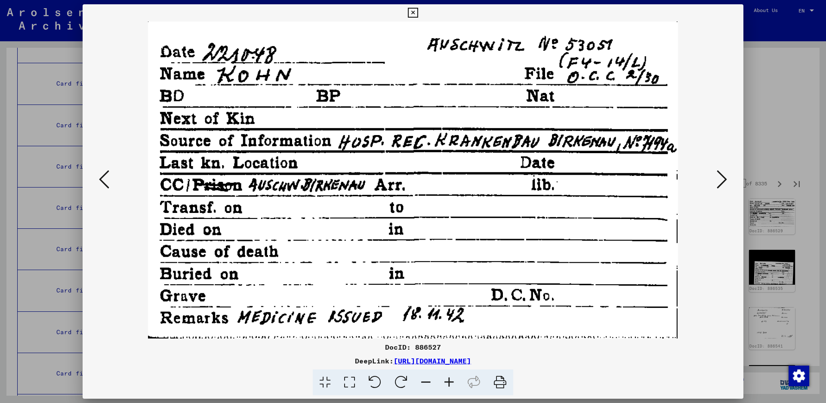
click at [723, 175] on icon at bounding box center [722, 179] width 10 height 21
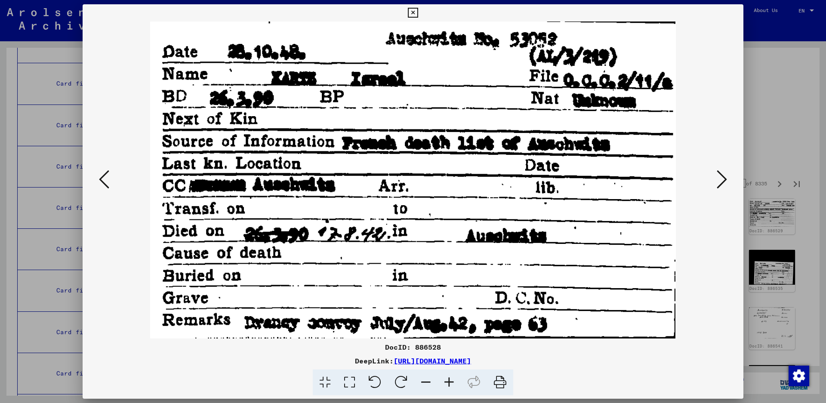
click at [418, 15] on icon at bounding box center [413, 13] width 10 height 10
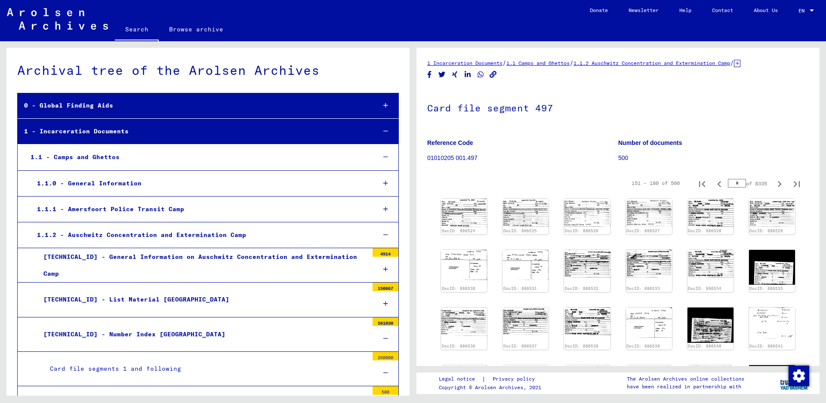
scroll to position [18333, 0]
